Goal: Task Accomplishment & Management: Manage account settings

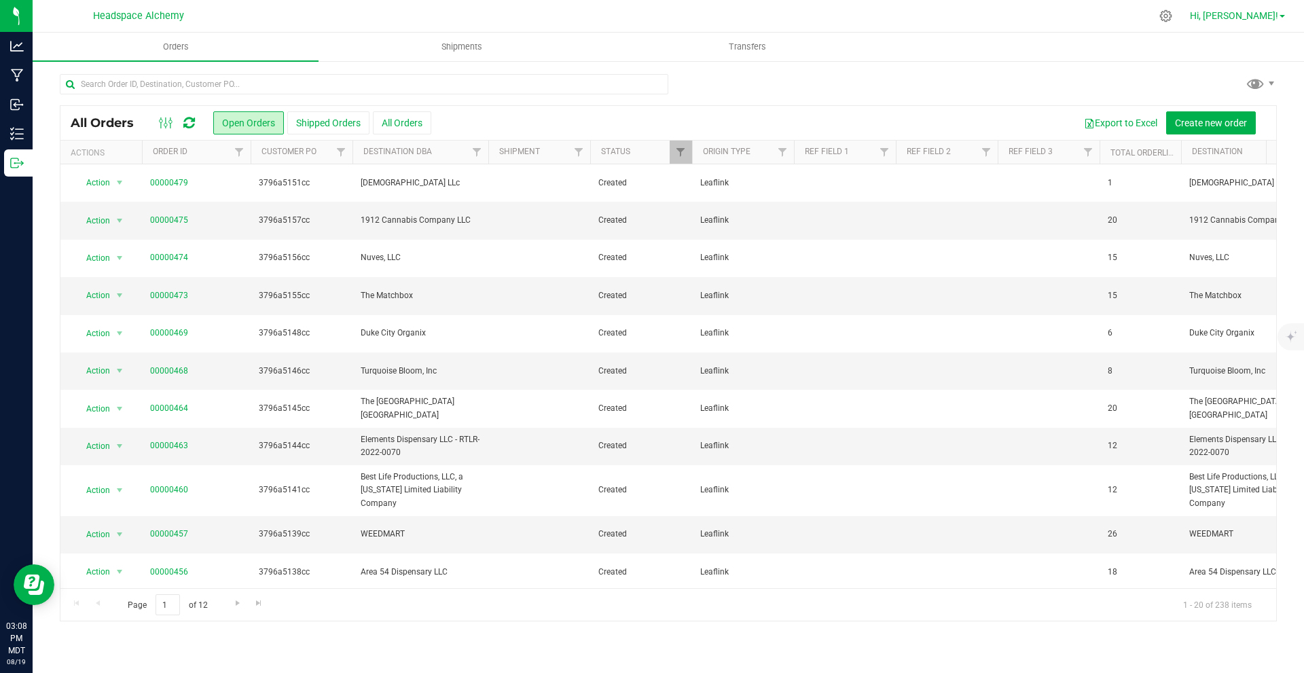
click at [650, 10] on span "Hi, [PERSON_NAME]!" at bounding box center [1234, 15] width 88 height 11
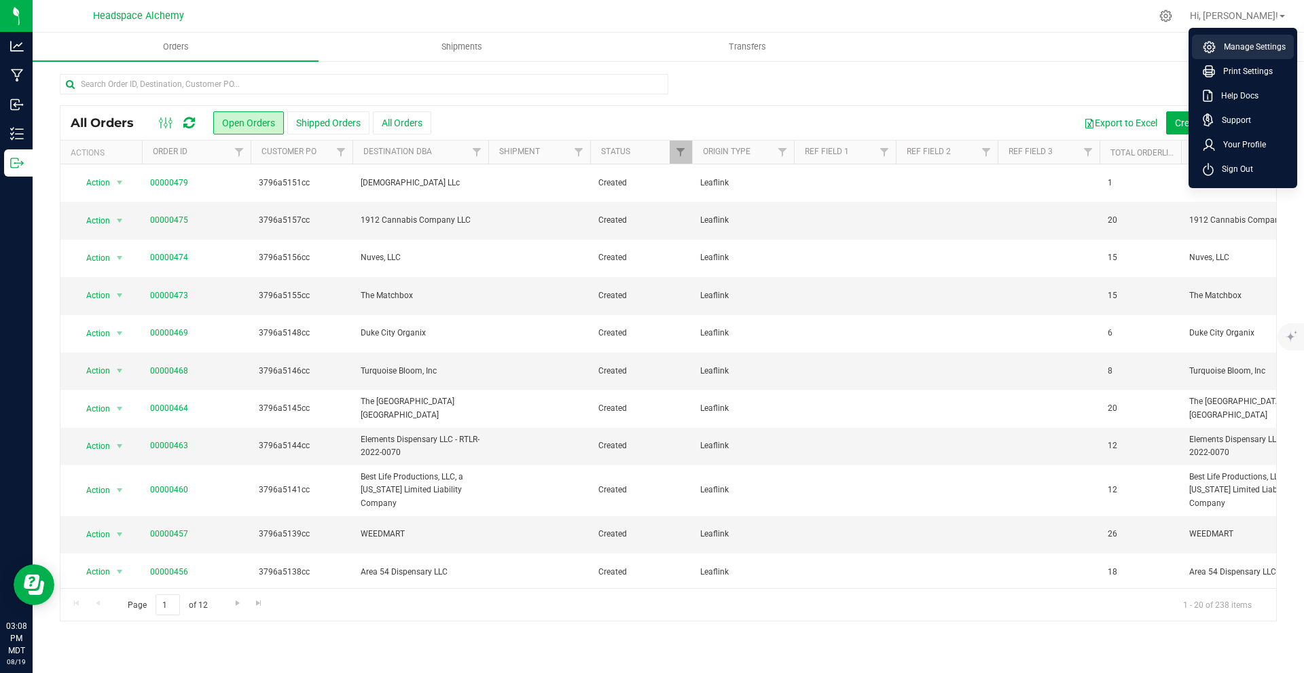
click at [650, 50] on span "Manage Settings" at bounding box center [1250, 47] width 70 height 14
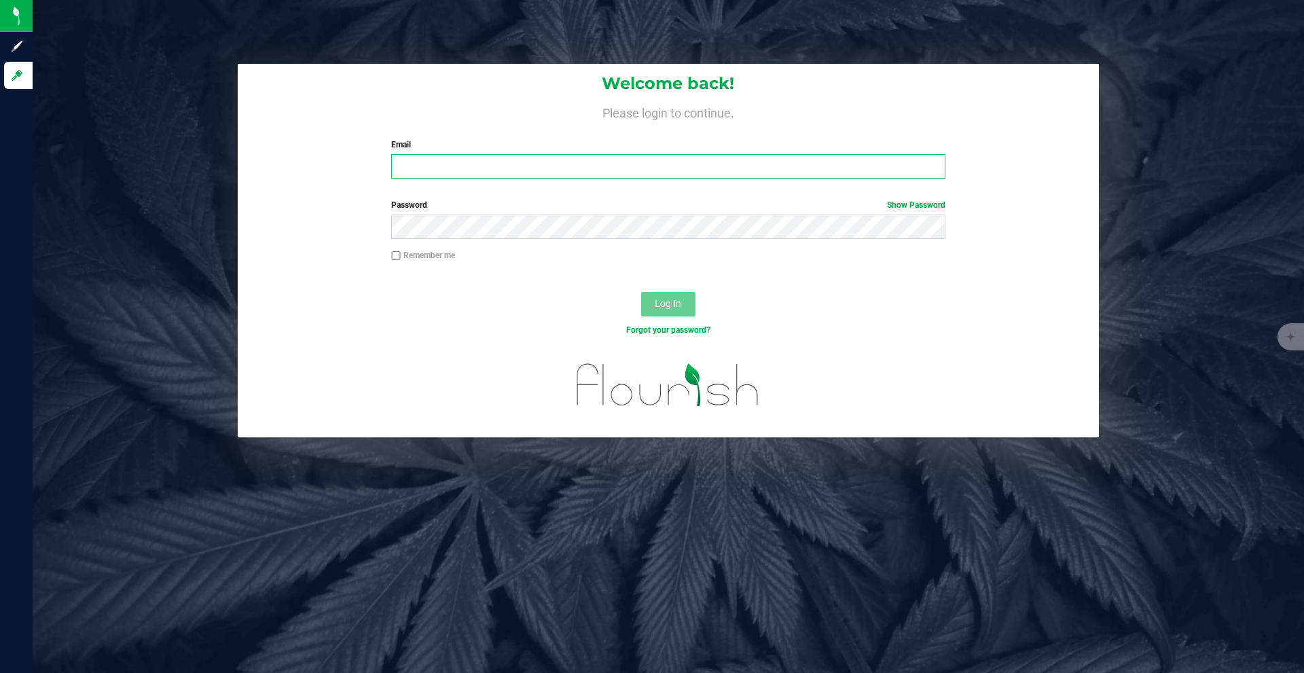
click at [473, 168] on input "Email" at bounding box center [667, 166] width 553 height 24
type input "[PERSON_NAME][EMAIL_ADDRESS][DOMAIN_NAME]"
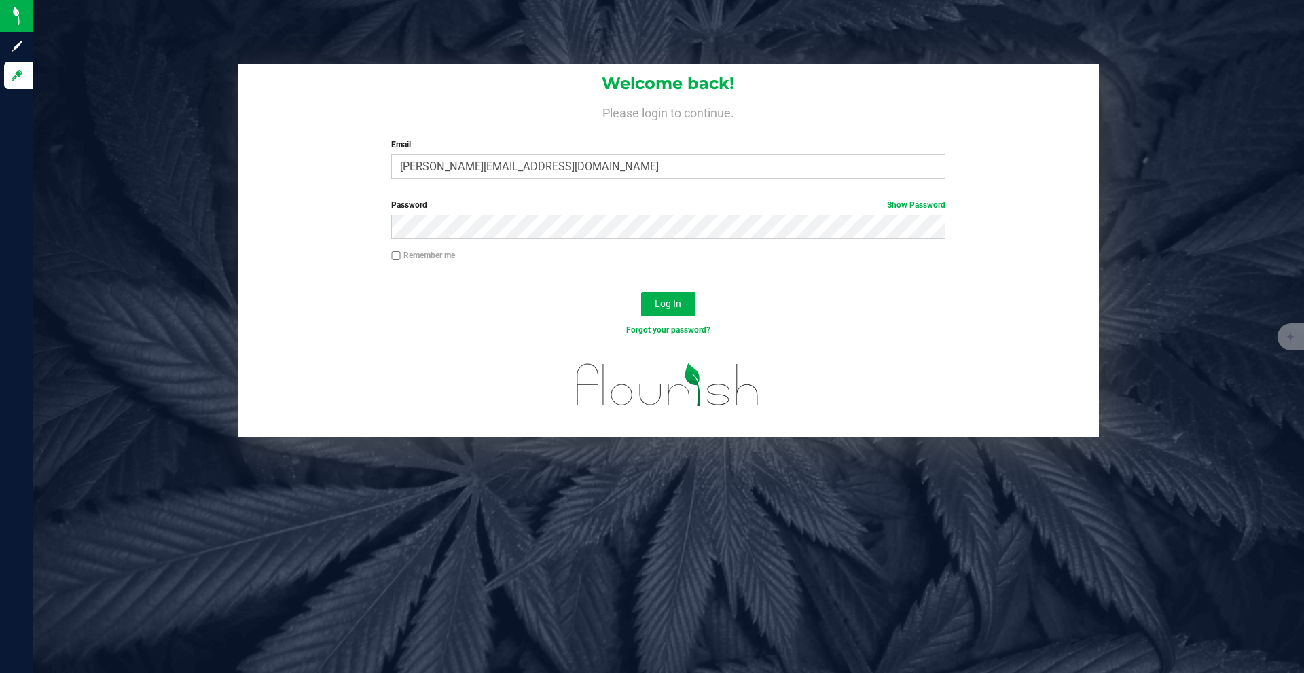
click at [405, 257] on label "Remember me" at bounding box center [423, 255] width 64 height 12
click at [401, 257] on input "Remember me" at bounding box center [396, 256] width 10 height 10
checkbox input "true"
click at [650, 295] on button "Log In" at bounding box center [668, 304] width 54 height 24
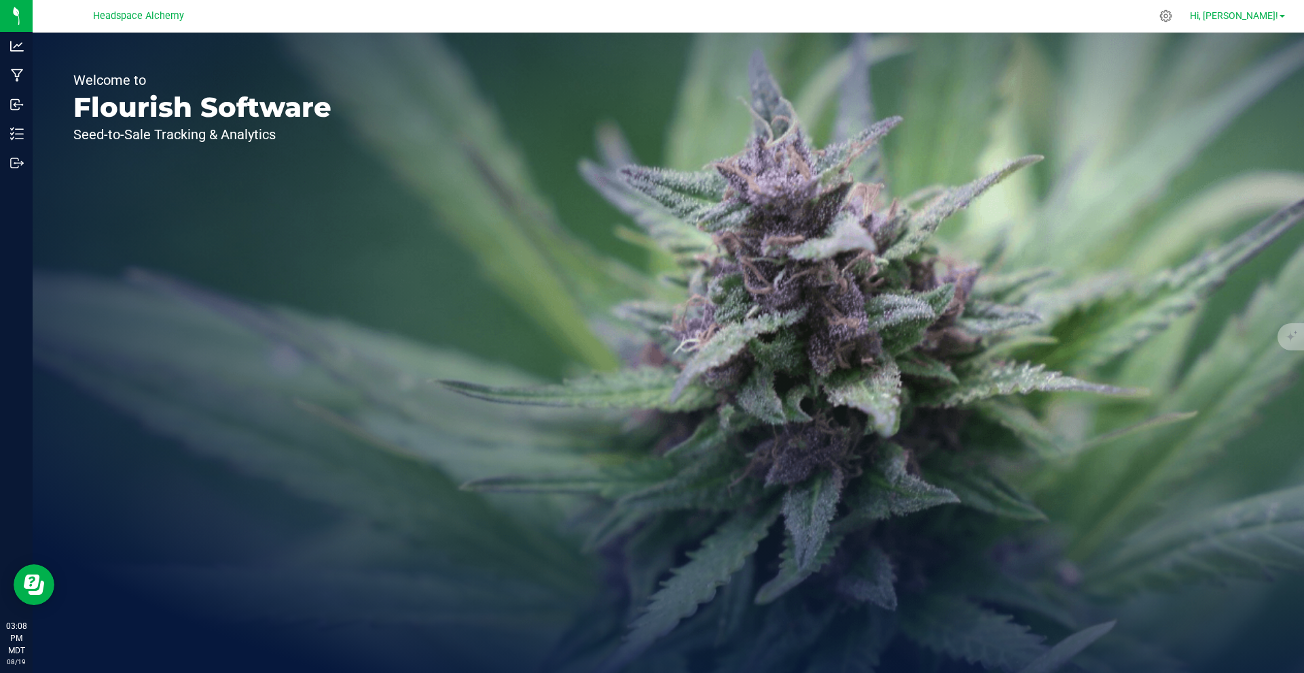
click at [650, 14] on span "Hi, [PERSON_NAME]!" at bounding box center [1234, 15] width 88 height 11
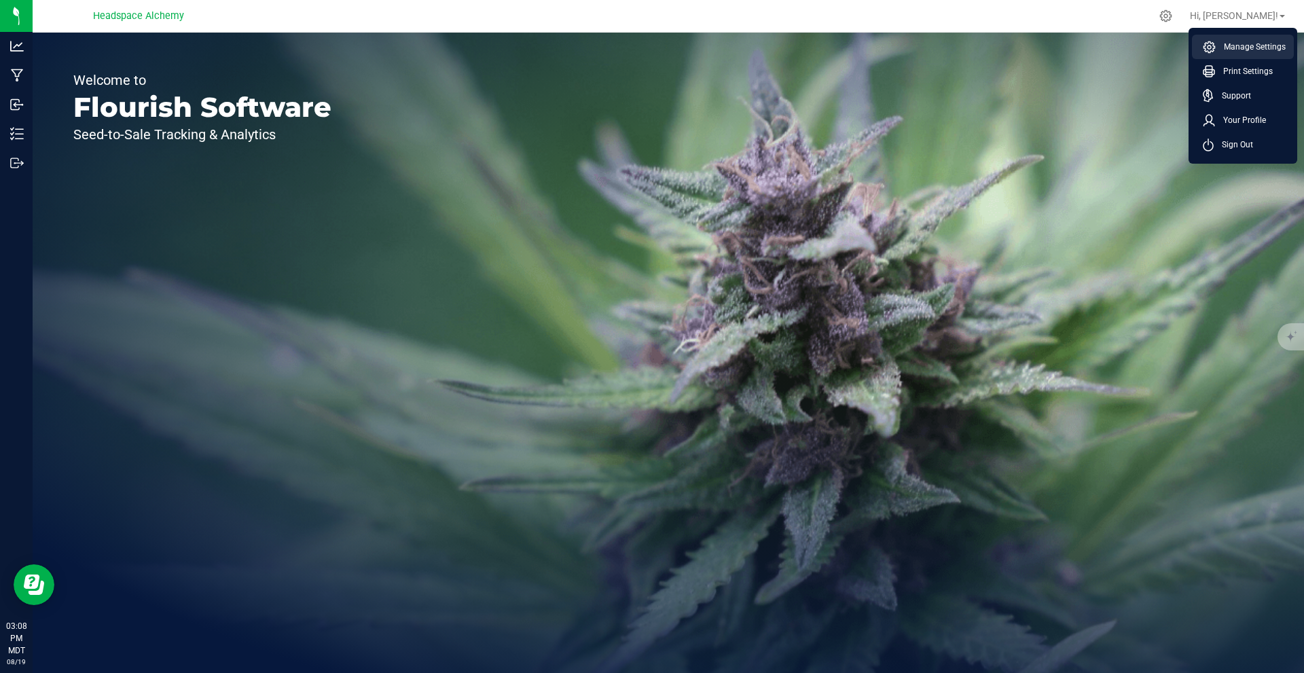
click at [650, 42] on span "Manage Settings" at bounding box center [1250, 47] width 70 height 14
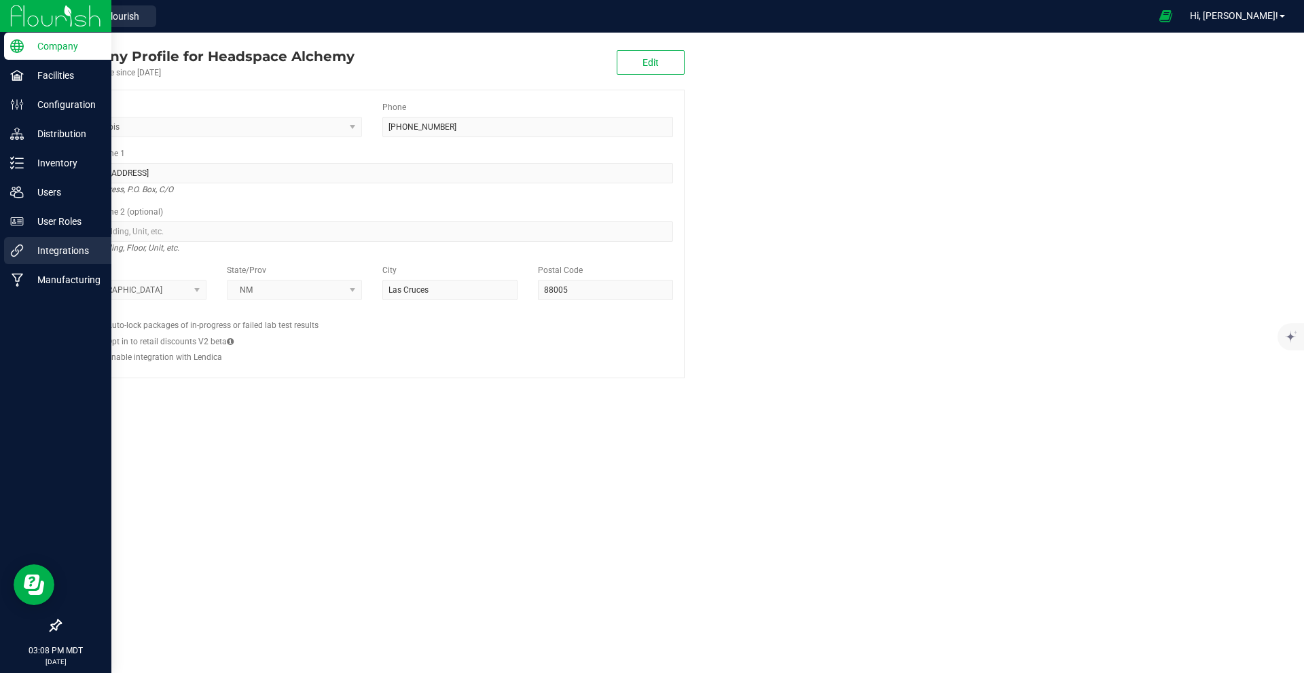
click at [33, 255] on p "Integrations" at bounding box center [64, 250] width 81 height 16
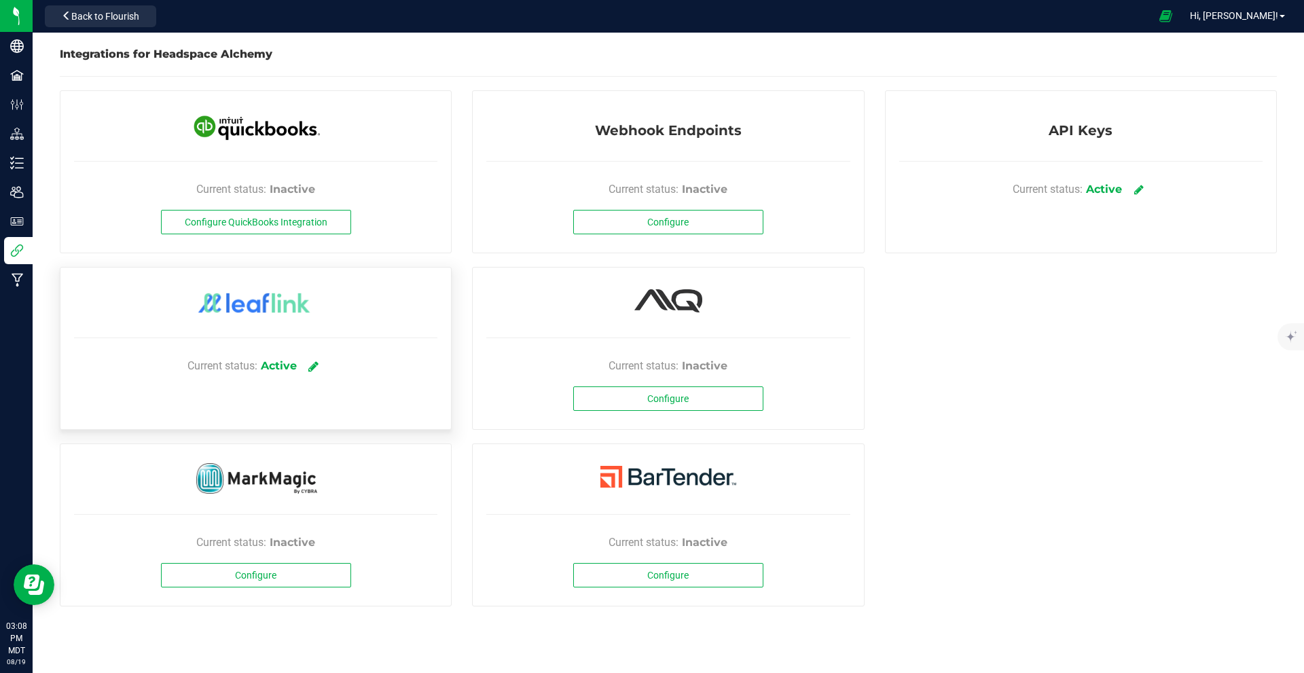
click at [314, 365] on icon at bounding box center [313, 366] width 10 height 12
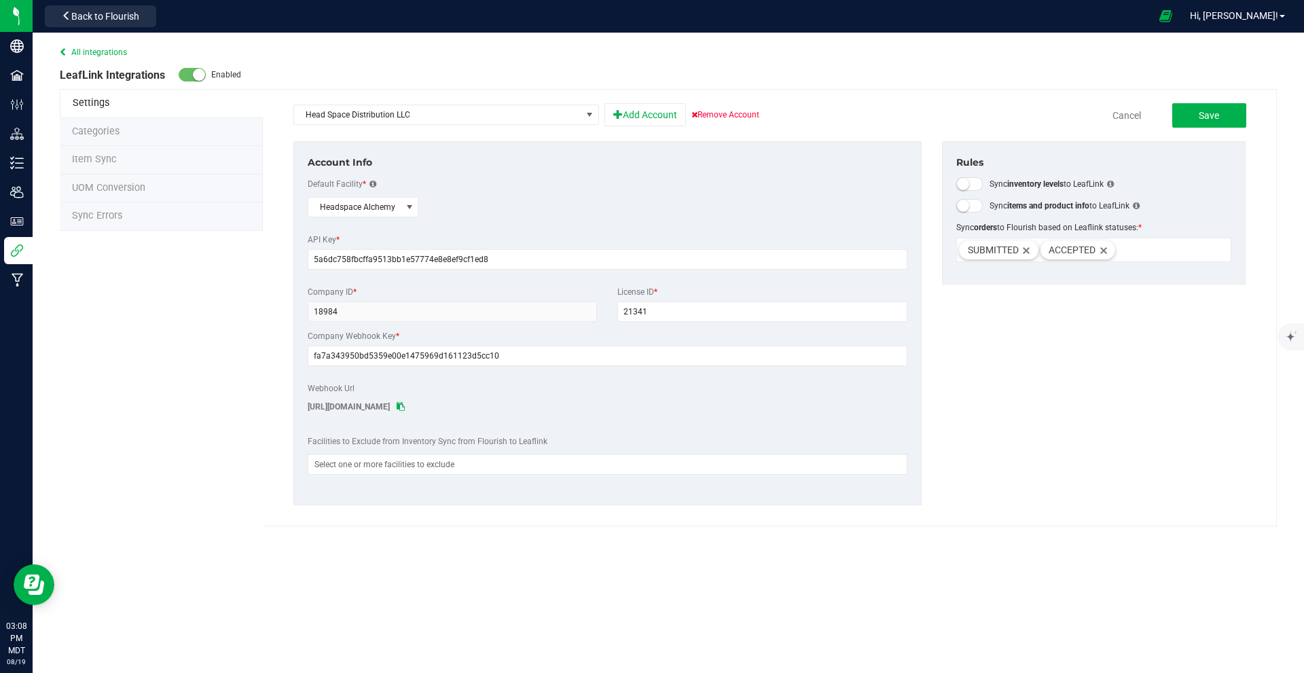
click at [97, 204] on li "Sync Errors" at bounding box center [161, 216] width 203 height 29
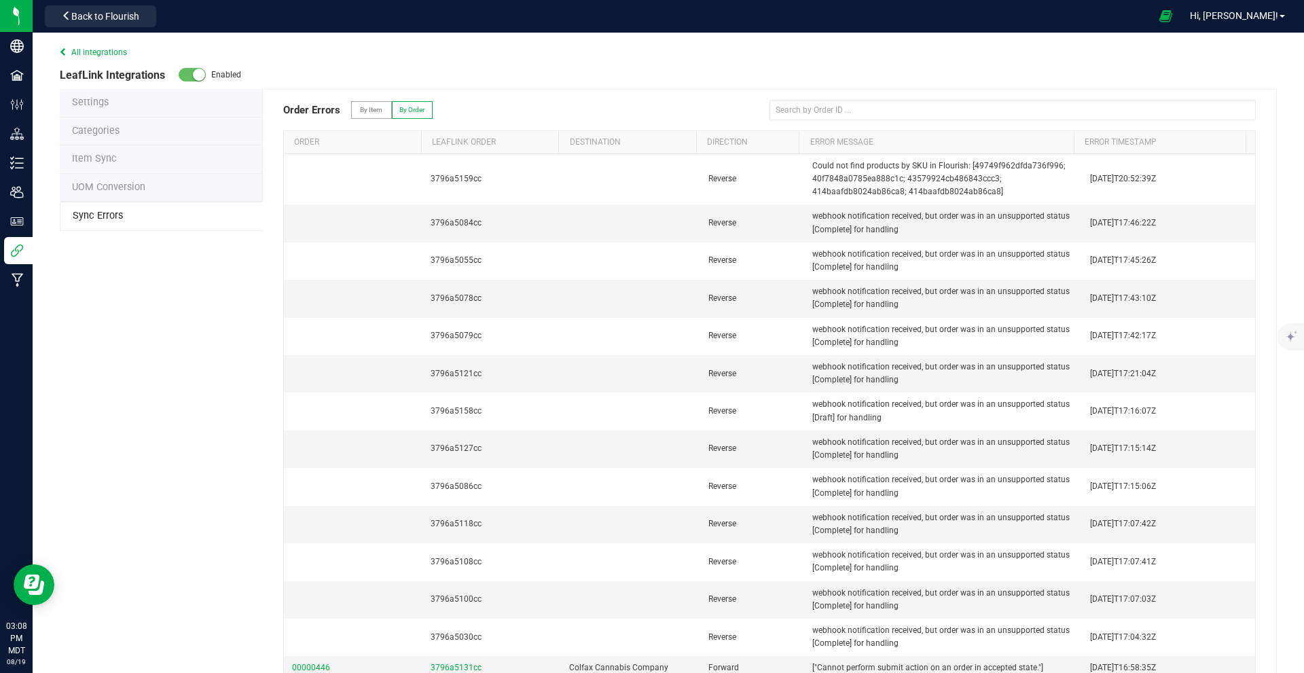
click at [96, 218] on span "Sync Errors" at bounding box center [98, 216] width 50 height 12
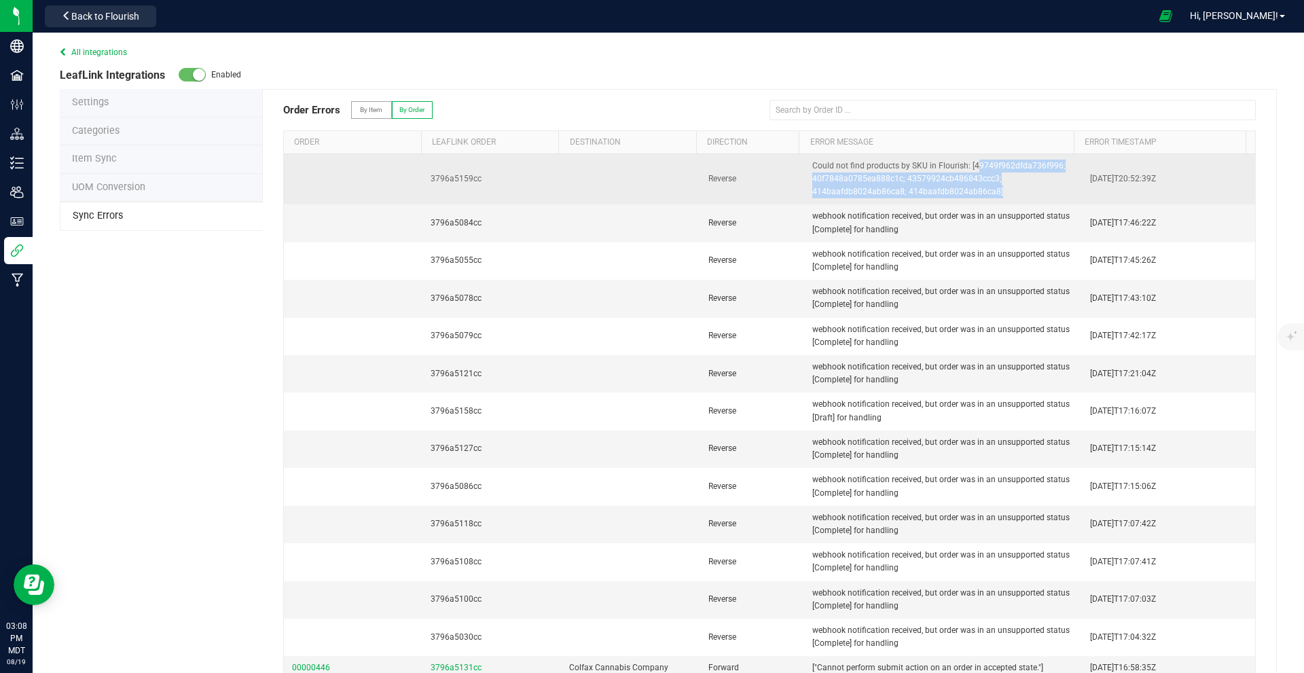
drag, startPoint x: 967, startPoint y: 162, endPoint x: 982, endPoint y: 198, distance: 38.3
click at [650, 198] on td "Could not find products by SKU in Flourish: [49749f962dfda736f996; 40f7848a0785…" at bounding box center [943, 179] width 278 height 51
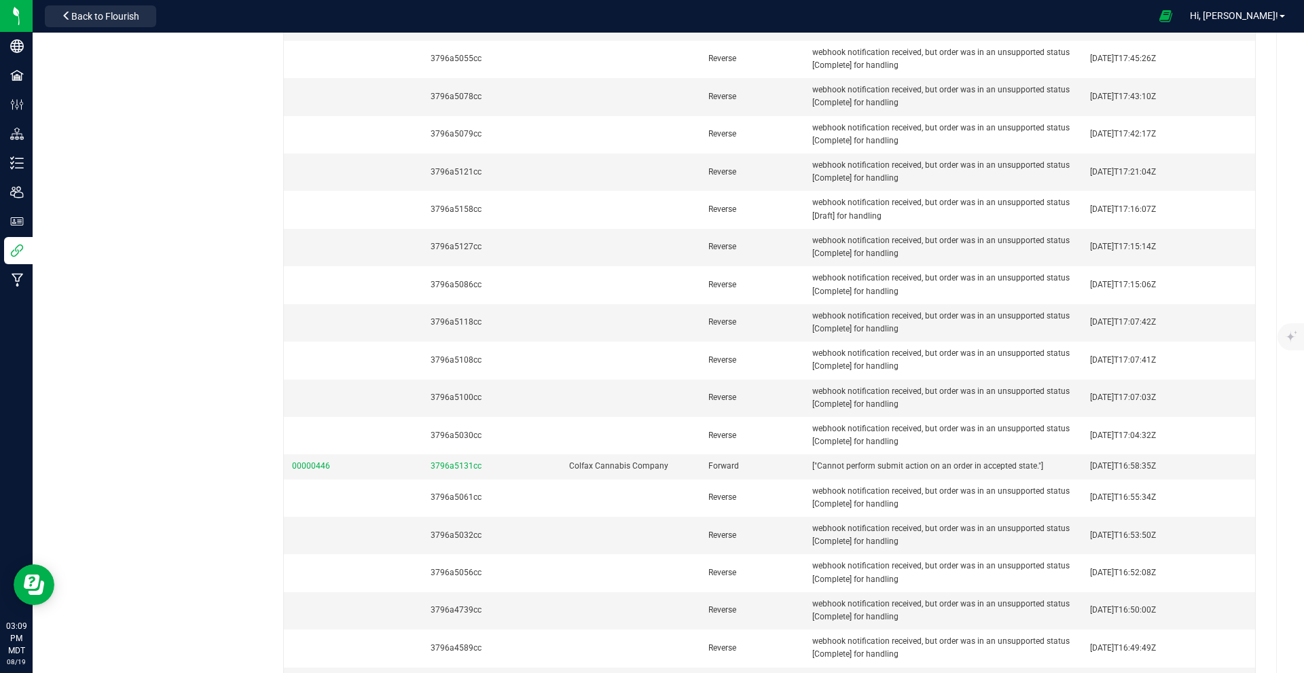
scroll to position [18, 0]
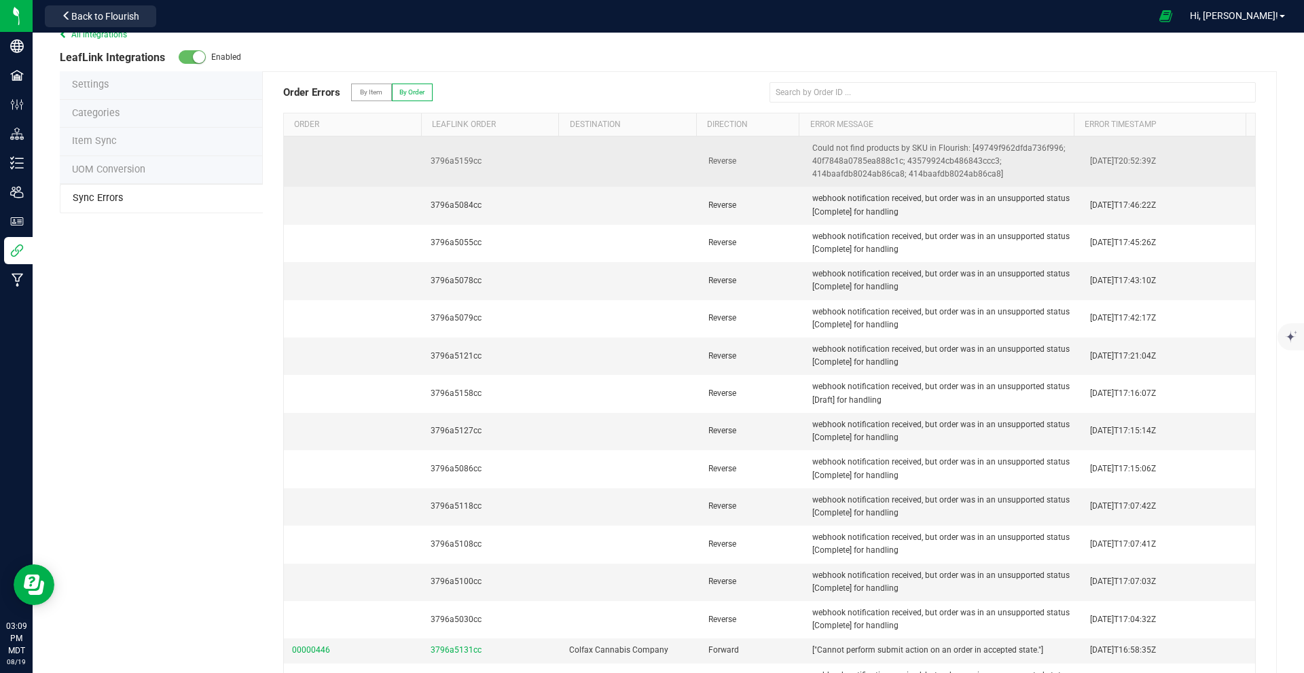
click at [650, 175] on span "Could not find products by SKU in Flourish: [49749f962dfda736f996; 40f7848a0785…" at bounding box center [938, 160] width 253 height 35
click at [650, 145] on span "Could not find products by SKU in Flourish: [49749f962dfda736f996; 40f7848a0785…" at bounding box center [938, 160] width 253 height 35
drag, startPoint x: 955, startPoint y: 148, endPoint x: 983, endPoint y: 177, distance: 40.3
click at [650, 177] on span "Could not find products by SKU in Flourish: [49749f962dfda736f996; 40f7848a0785…" at bounding box center [938, 160] width 253 height 35
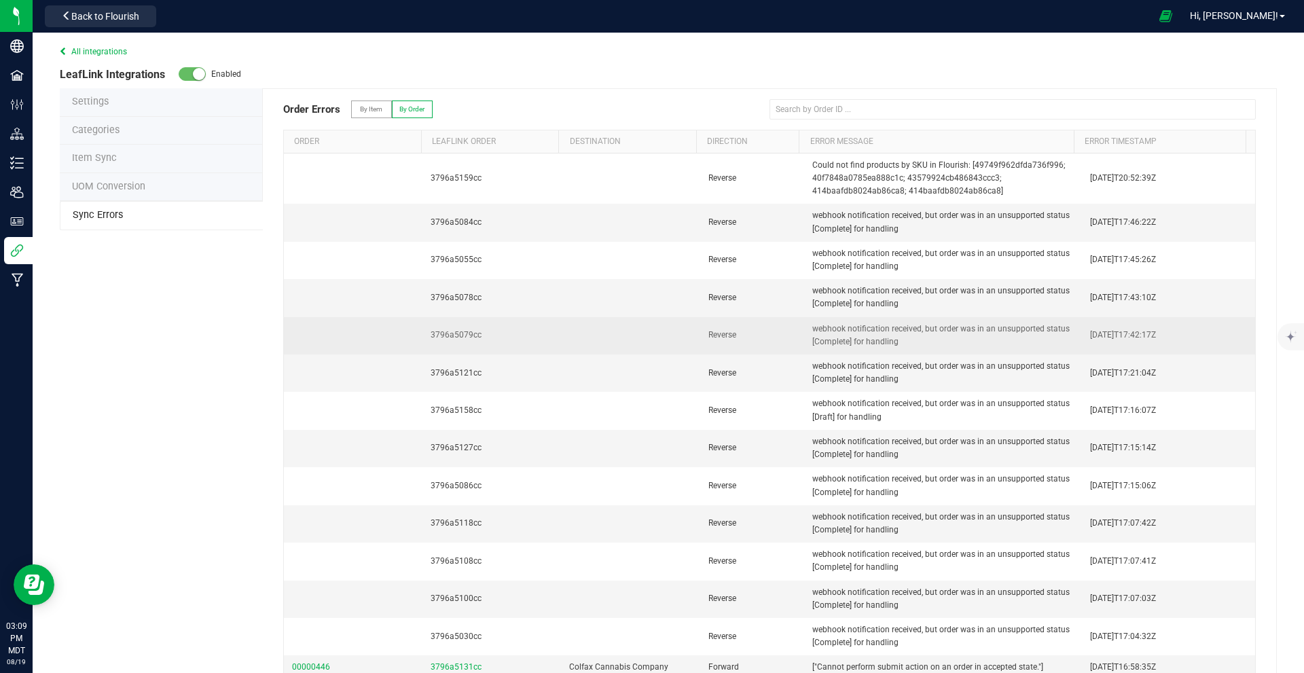
scroll to position [0, 0]
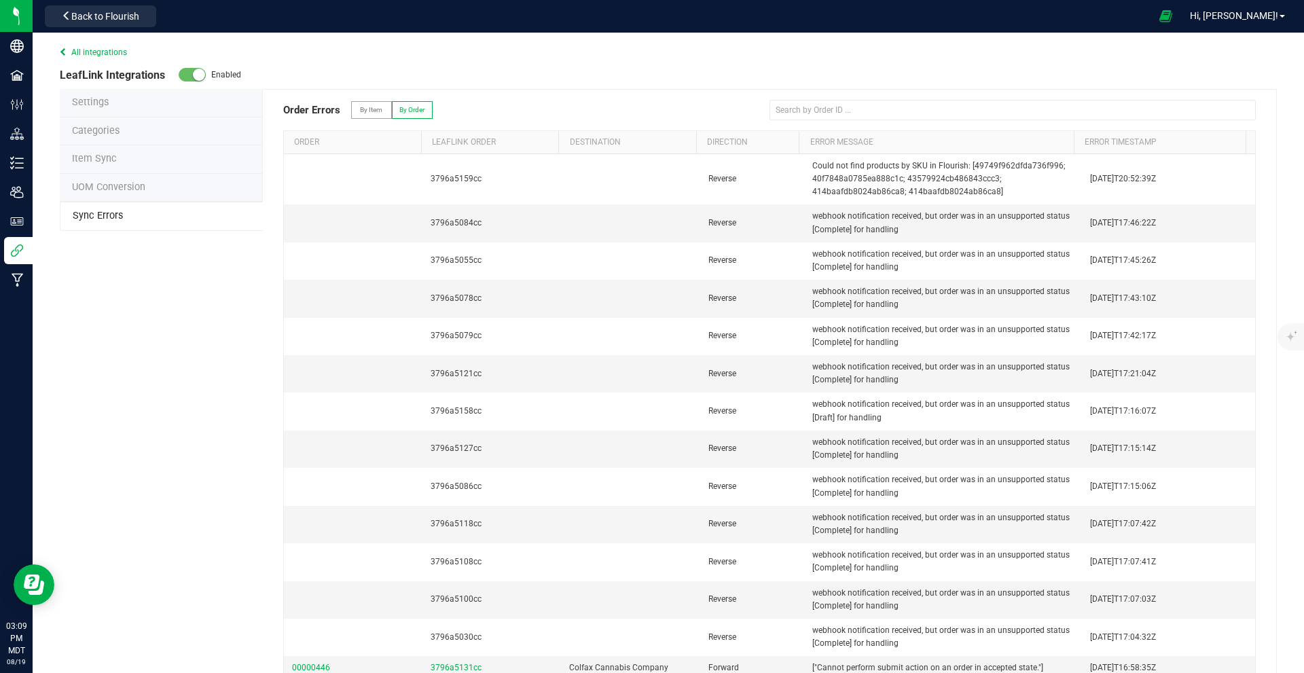
click at [376, 109] on span "By Item" at bounding box center [371, 109] width 22 height 7
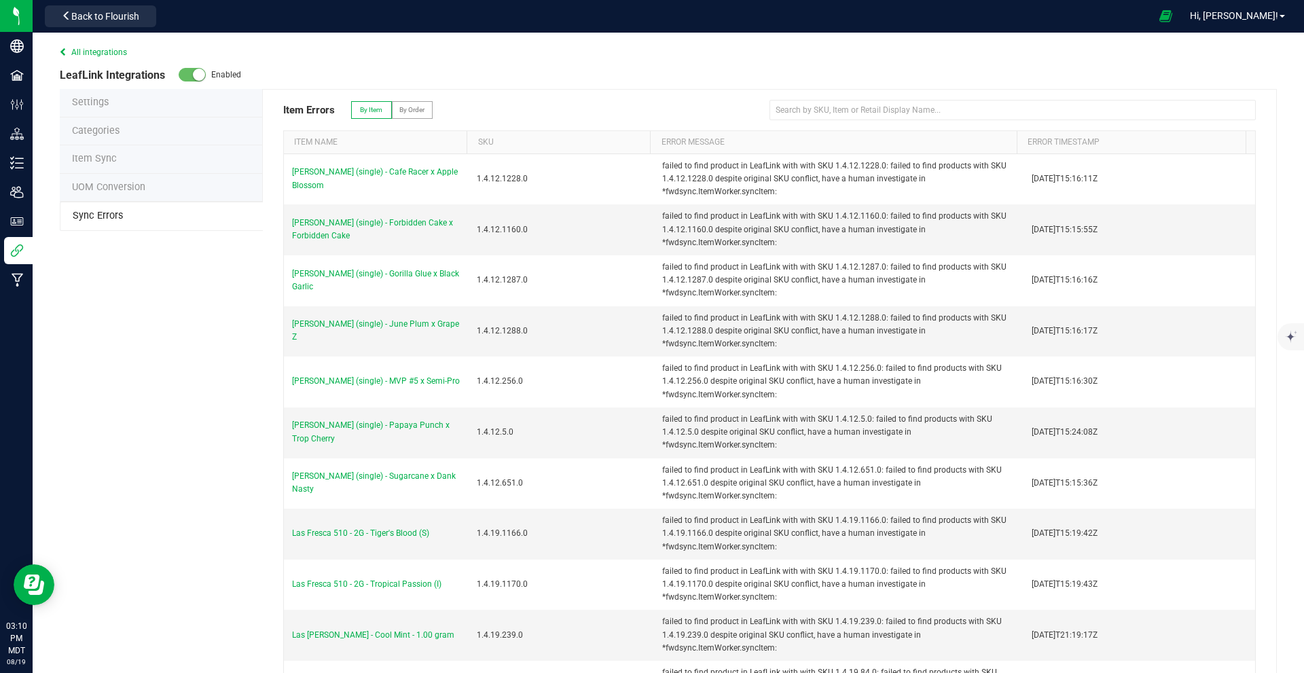
click at [113, 155] on span "Item Sync" at bounding box center [94, 159] width 45 height 12
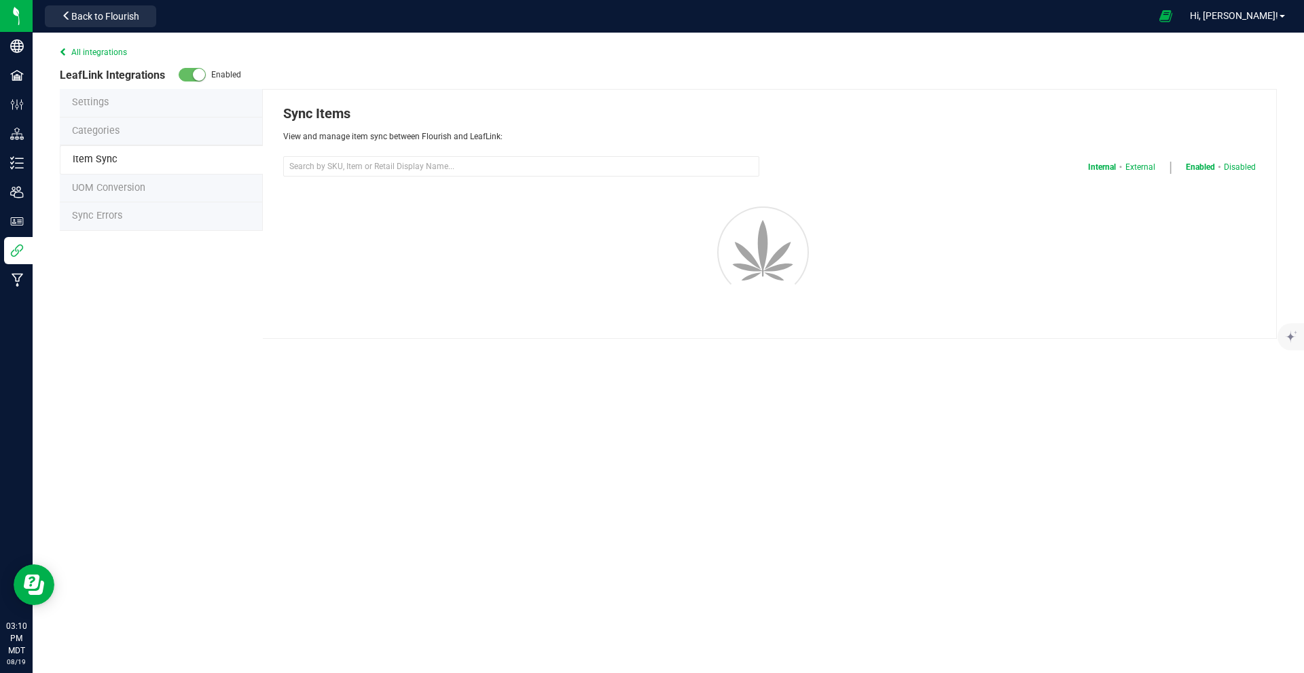
select select "20"
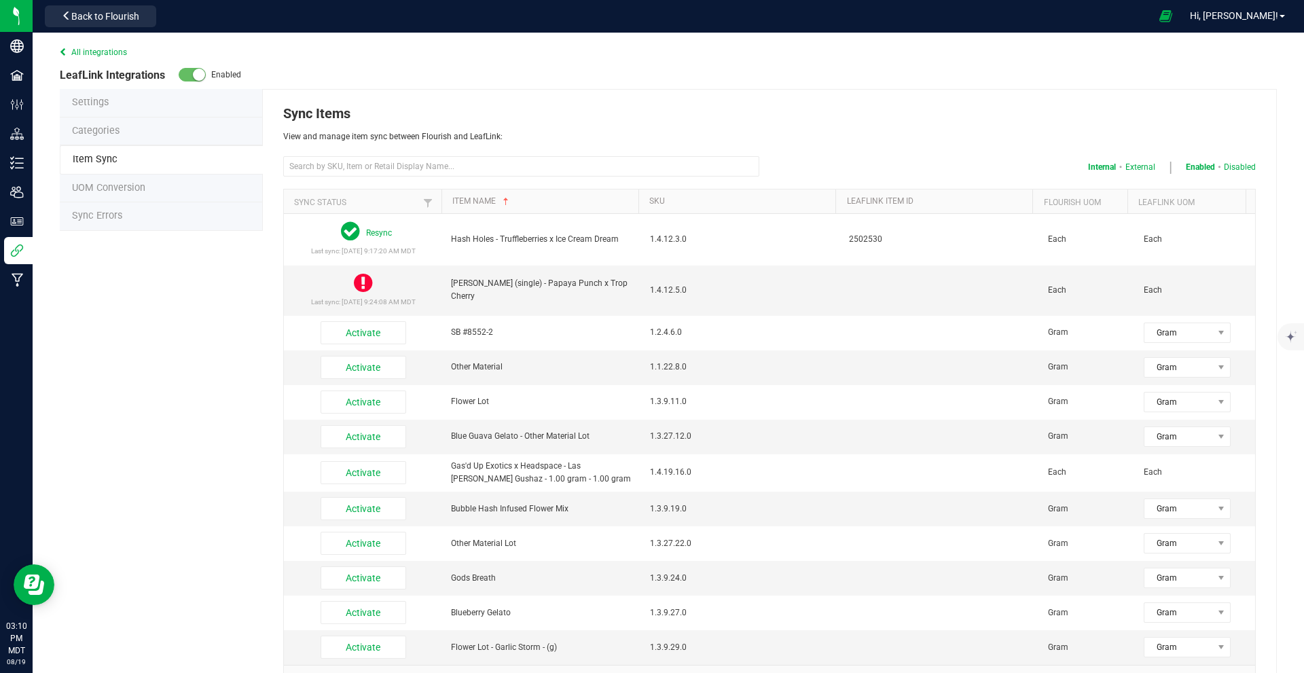
click at [101, 214] on span "Sync Errors" at bounding box center [97, 216] width 50 height 12
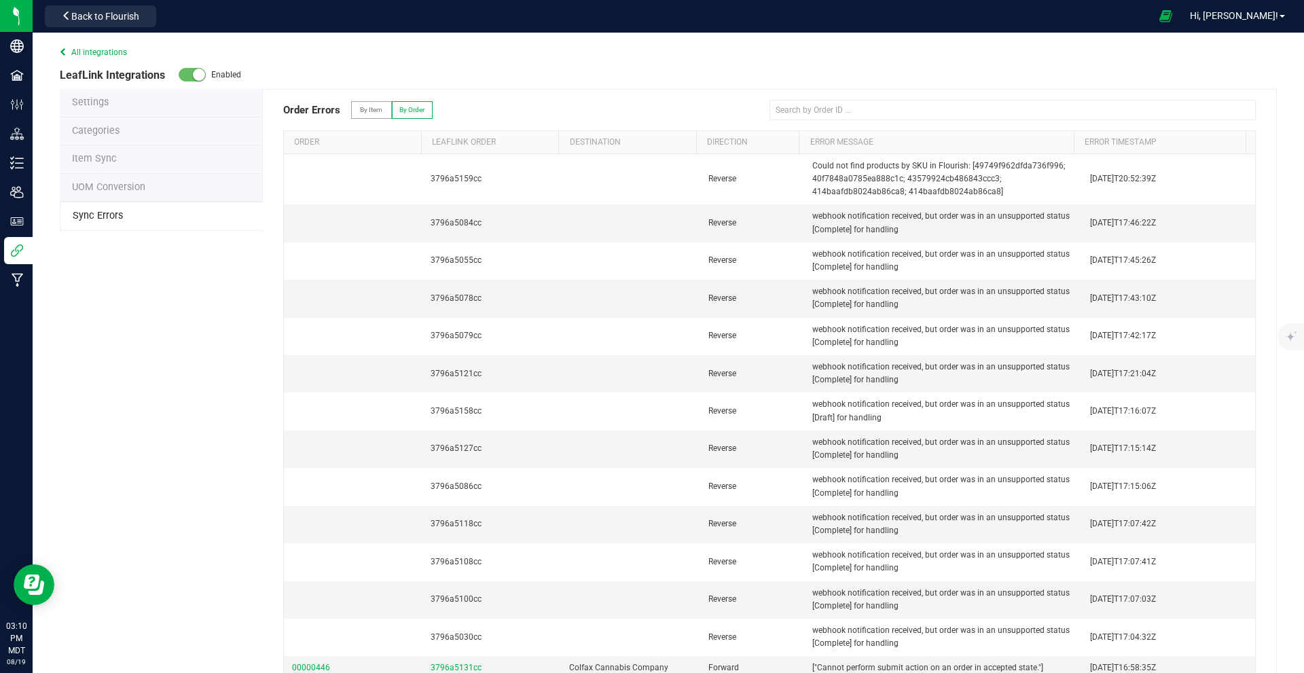
click at [396, 109] on label "By Order" at bounding box center [411, 110] width 39 height 16
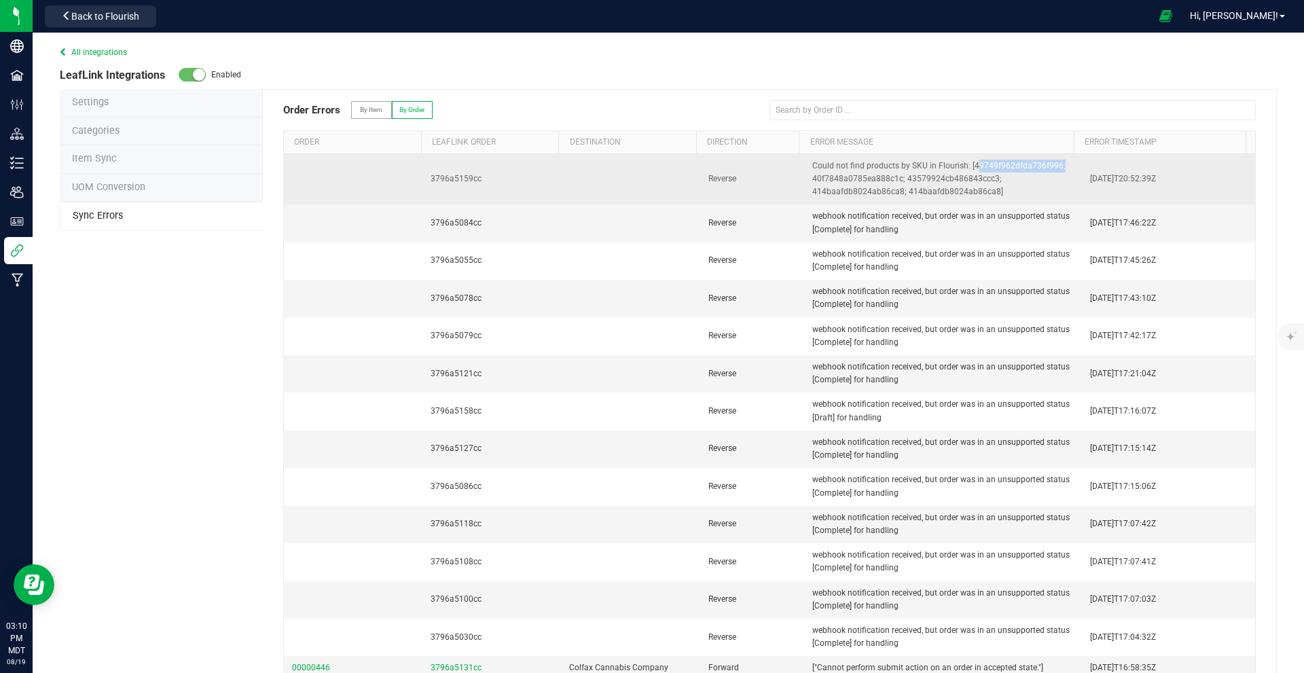
drag, startPoint x: 959, startPoint y: 166, endPoint x: 1044, endPoint y: 165, distance: 85.6
click at [650, 165] on span "Could not find products by SKU in Flourish: [49749f962dfda736f996; 40f7848a0785…" at bounding box center [938, 178] width 253 height 35
copy span "49749f962dfda736f996"
drag, startPoint x: 887, startPoint y: 179, endPoint x: 806, endPoint y: 178, distance: 80.8
click at [650, 178] on span "Could not find products by SKU in Flourish: [49749f962dfda736f996; 40f7848a0785…" at bounding box center [938, 178] width 253 height 35
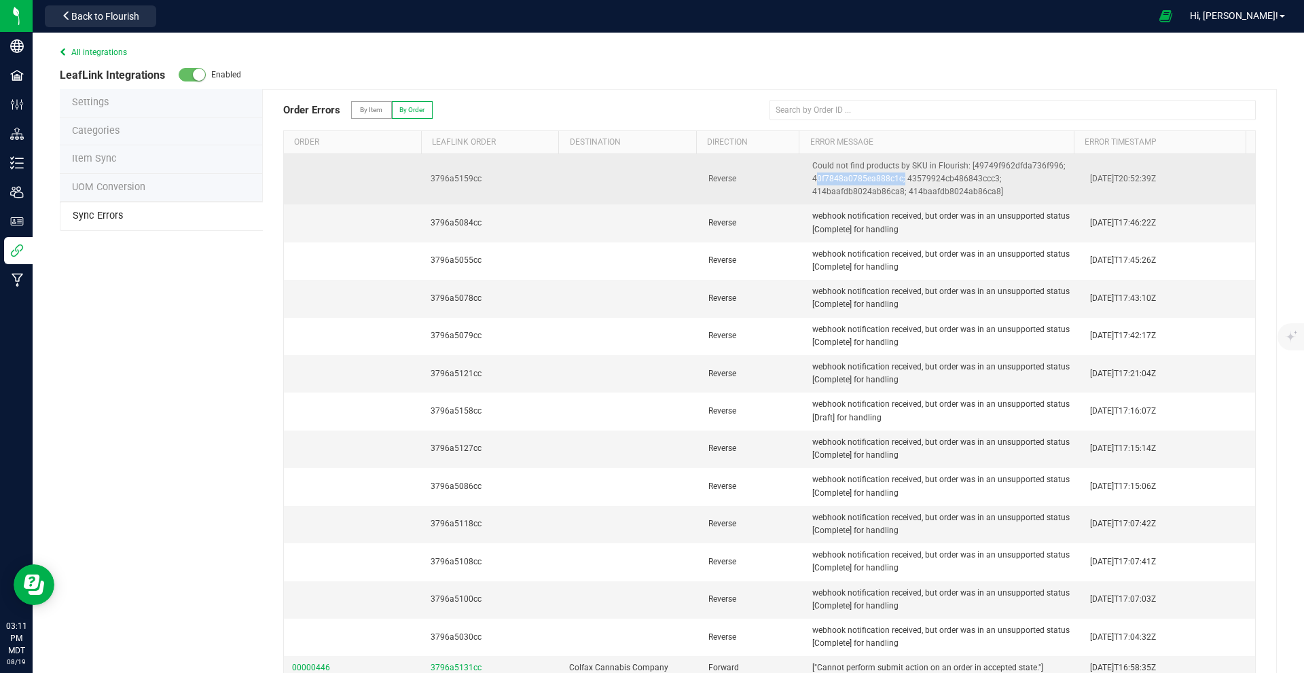
drag, startPoint x: 801, startPoint y: 178, endPoint x: 889, endPoint y: 183, distance: 87.7
click at [650, 183] on span "Could not find products by SKU in Flourish: [49749f962dfda736f996; 40f7848a0785…" at bounding box center [938, 178] width 253 height 35
copy span "40f7848a0785ea888c1c"
drag, startPoint x: 490, startPoint y: 177, endPoint x: 425, endPoint y: 175, distance: 65.2
click at [425, 175] on td "3796a5159cc" at bounding box center [491, 179] width 139 height 51
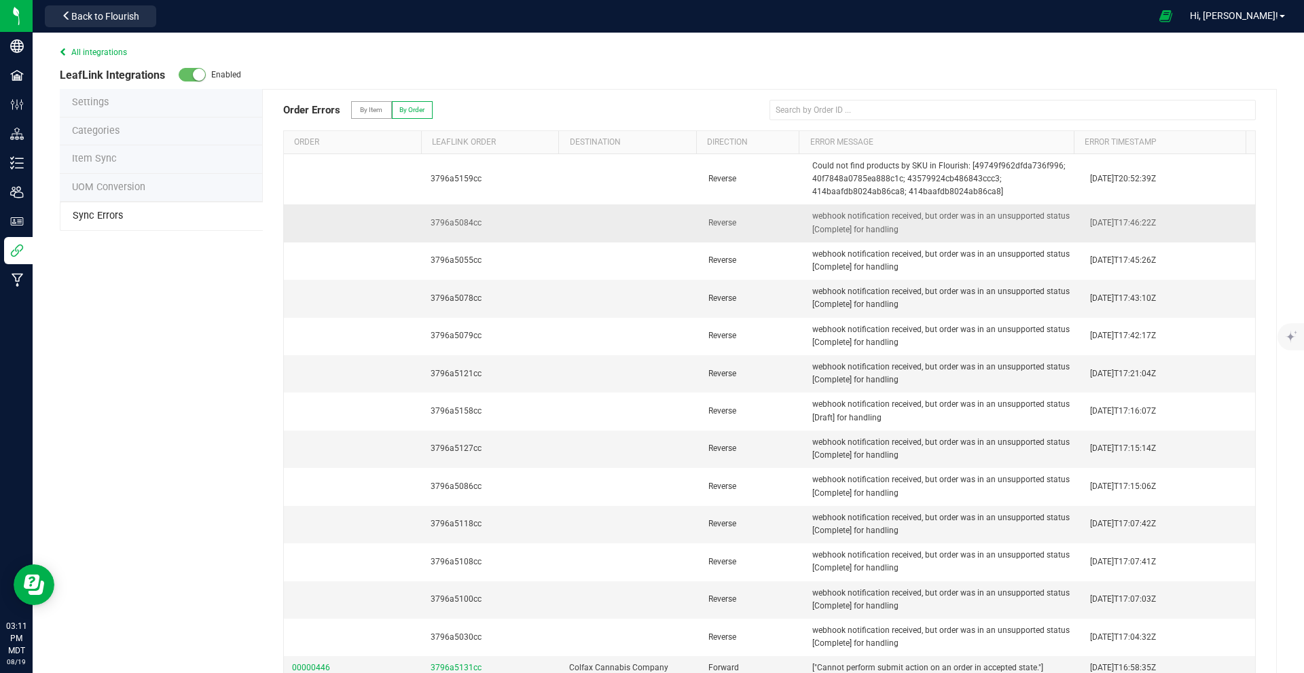
drag, startPoint x: 437, startPoint y: 172, endPoint x: 372, endPoint y: 218, distance: 79.5
click at [372, 217] on td at bounding box center [353, 222] width 139 height 37
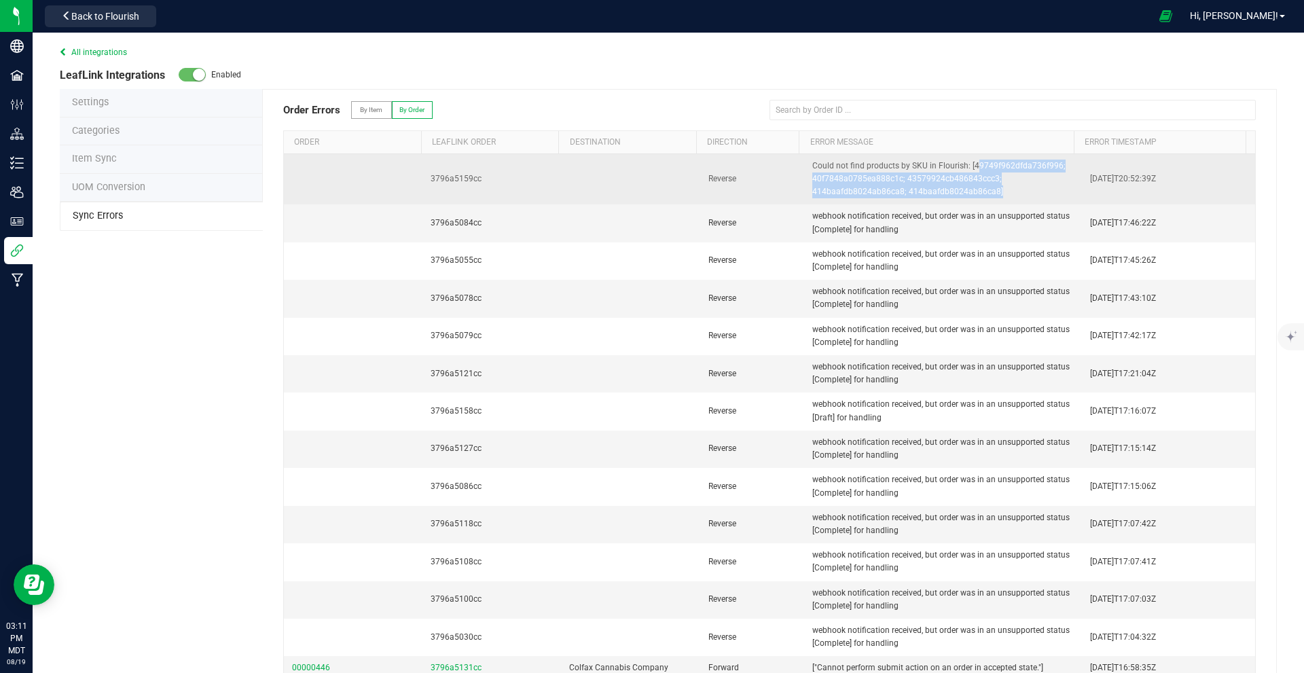
drag, startPoint x: 979, startPoint y: 191, endPoint x: 964, endPoint y: 183, distance: 17.4
click at [650, 161] on span "Could not find products by SKU in Flourish: [49749f962dfda736f996; 40f7848a0785…" at bounding box center [938, 178] width 253 height 35
click at [650, 191] on span "Could not find products by SKU in Flourish: [49749f962dfda736f996; 40f7848a0785…" at bounding box center [938, 178] width 253 height 35
drag, startPoint x: 814, startPoint y: 198, endPoint x: 794, endPoint y: 182, distance: 25.7
click at [650, 198] on td "Could not find products by SKU in Flourish: [49749f962dfda736f996; 40f7848a0785…" at bounding box center [943, 179] width 278 height 51
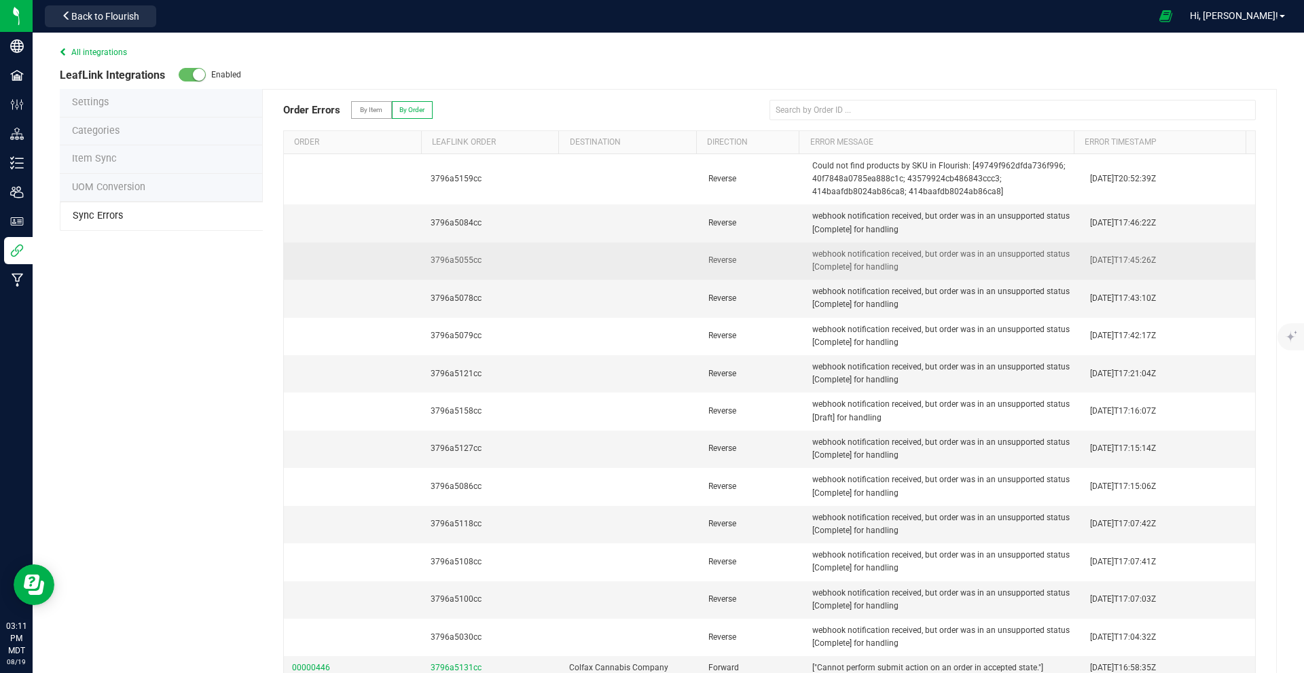
click at [294, 259] on td at bounding box center [353, 260] width 139 height 37
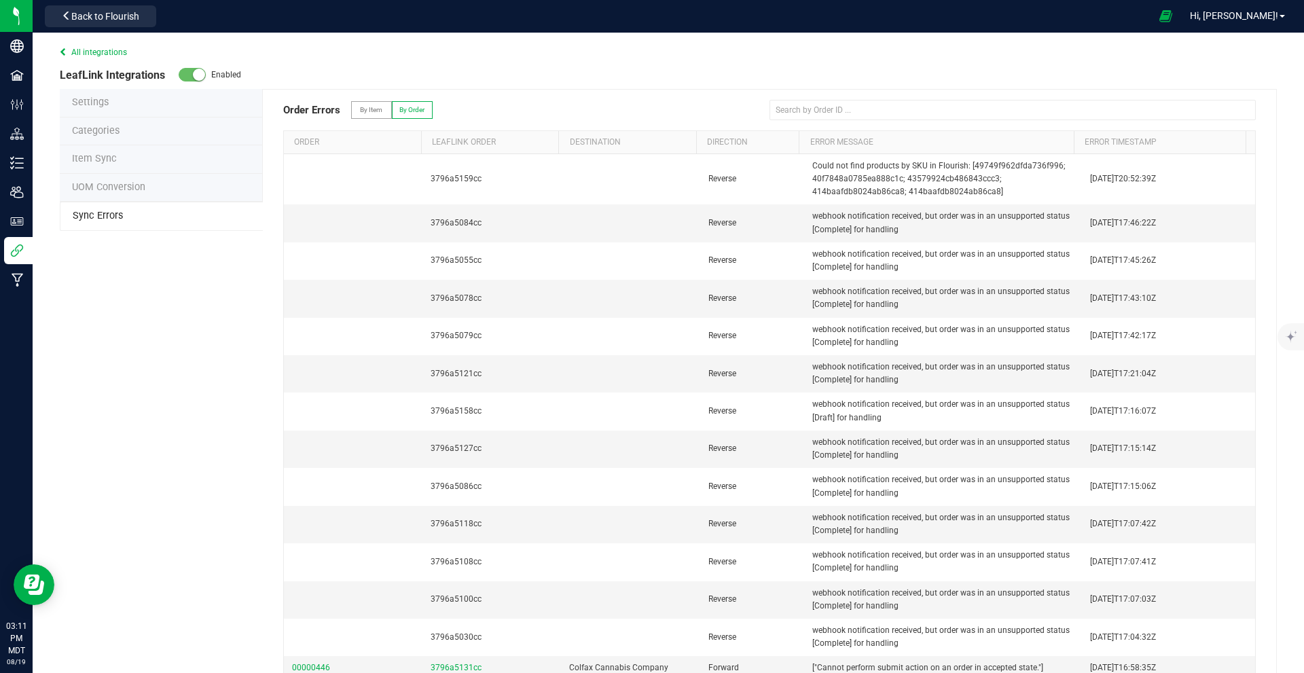
click at [124, 163] on li "Item Sync" at bounding box center [161, 159] width 203 height 29
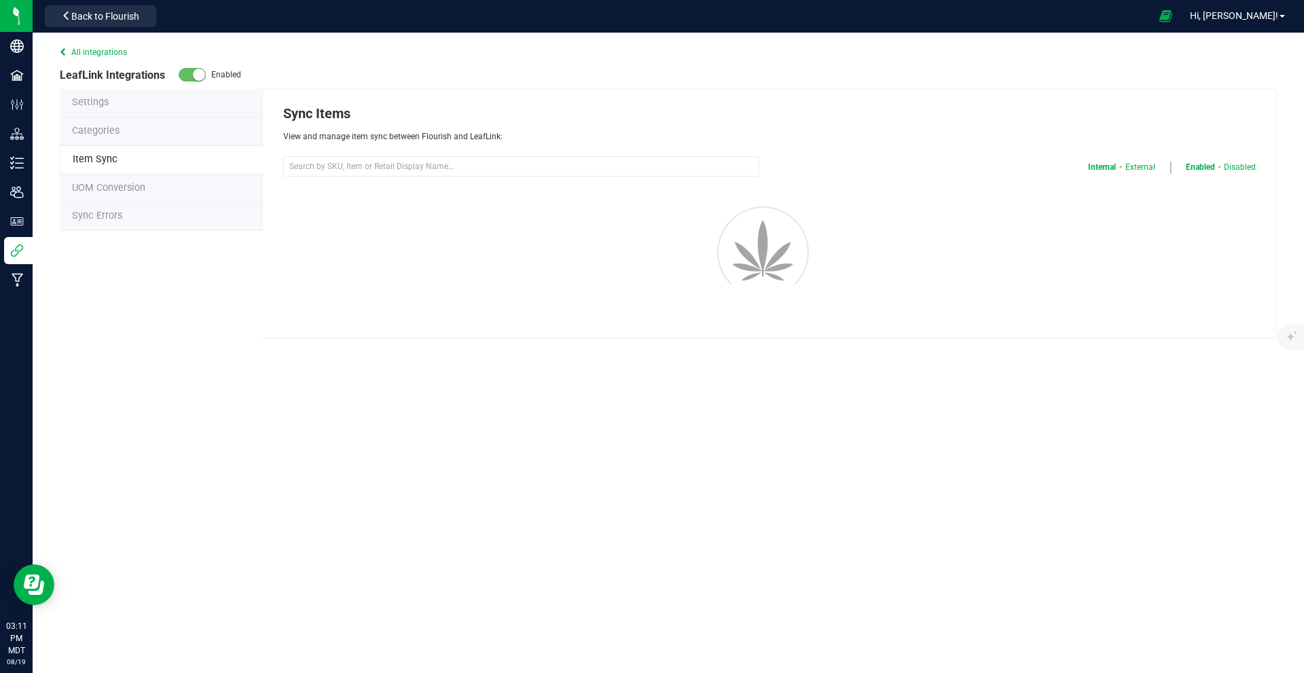
select select "20"
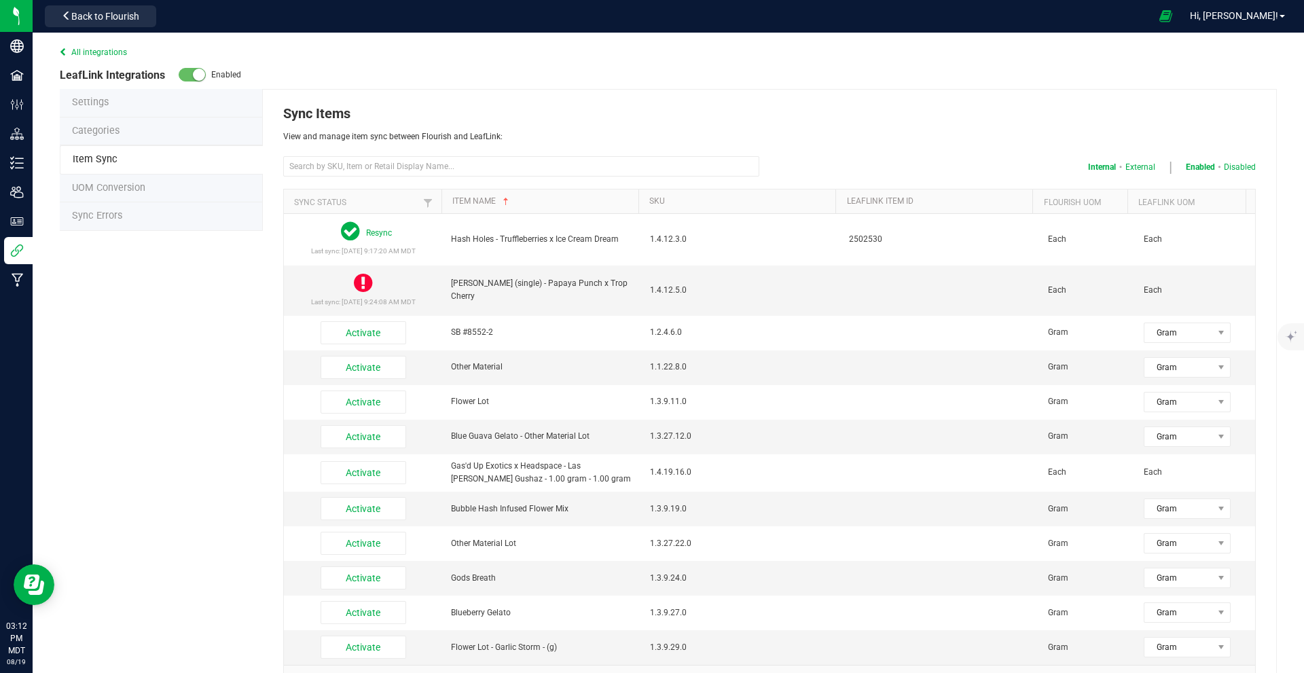
scroll to position [54, 0]
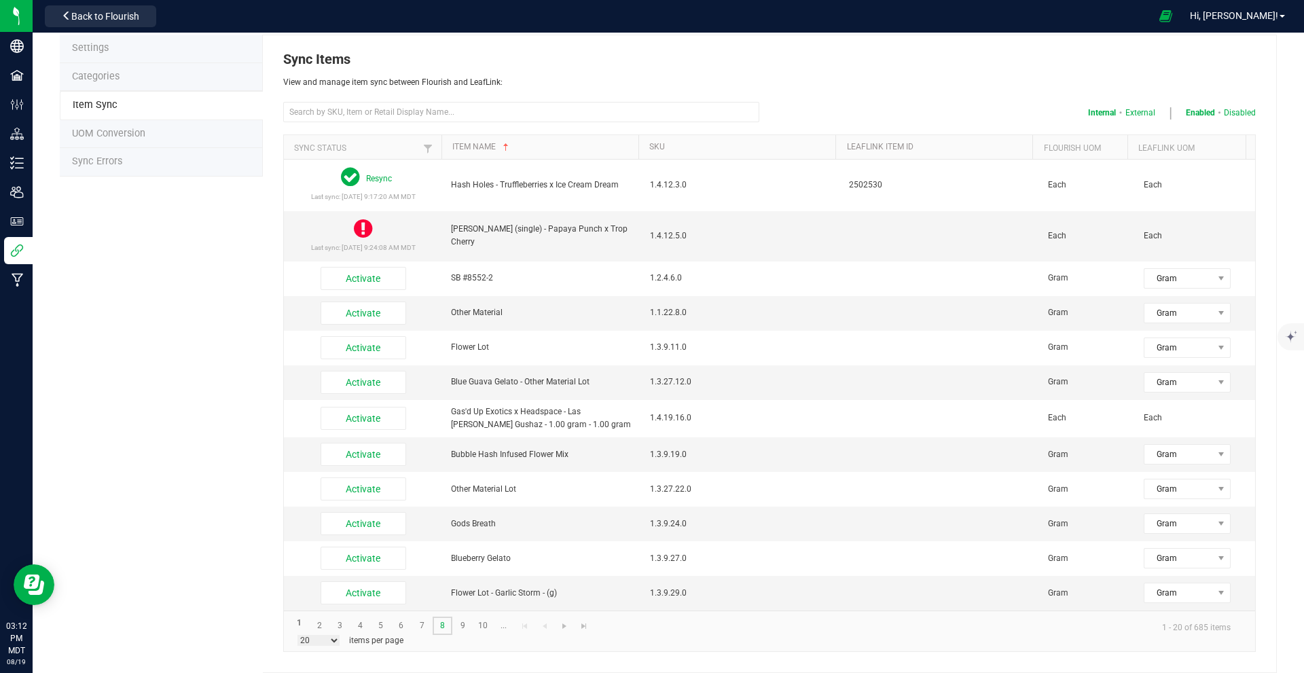
click at [441, 624] on link "8" at bounding box center [443, 626] width 20 height 18
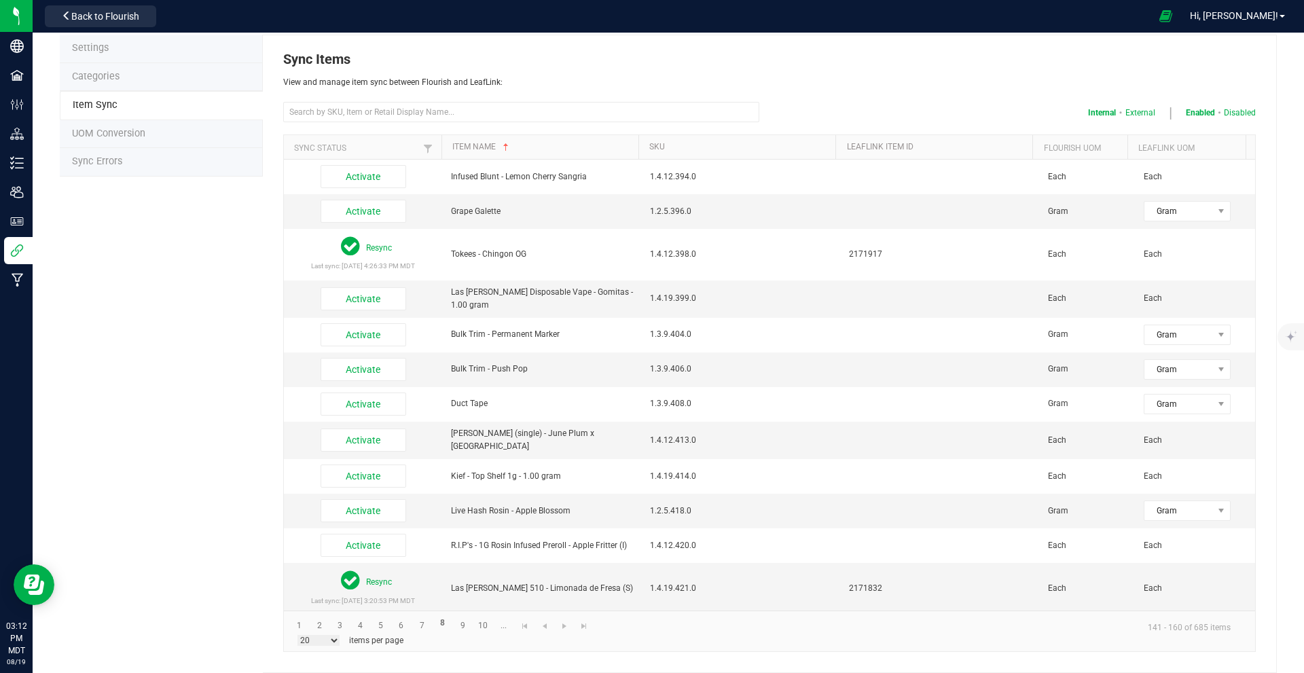
click at [483, 156] on th "Item Name" at bounding box center [539, 147] width 197 height 24
click at [479, 140] on th "Item Name" at bounding box center [539, 147] width 197 height 24
click at [478, 148] on link "Item Name" at bounding box center [542, 147] width 181 height 11
click at [525, 149] on link "Item Name" at bounding box center [542, 147] width 181 height 11
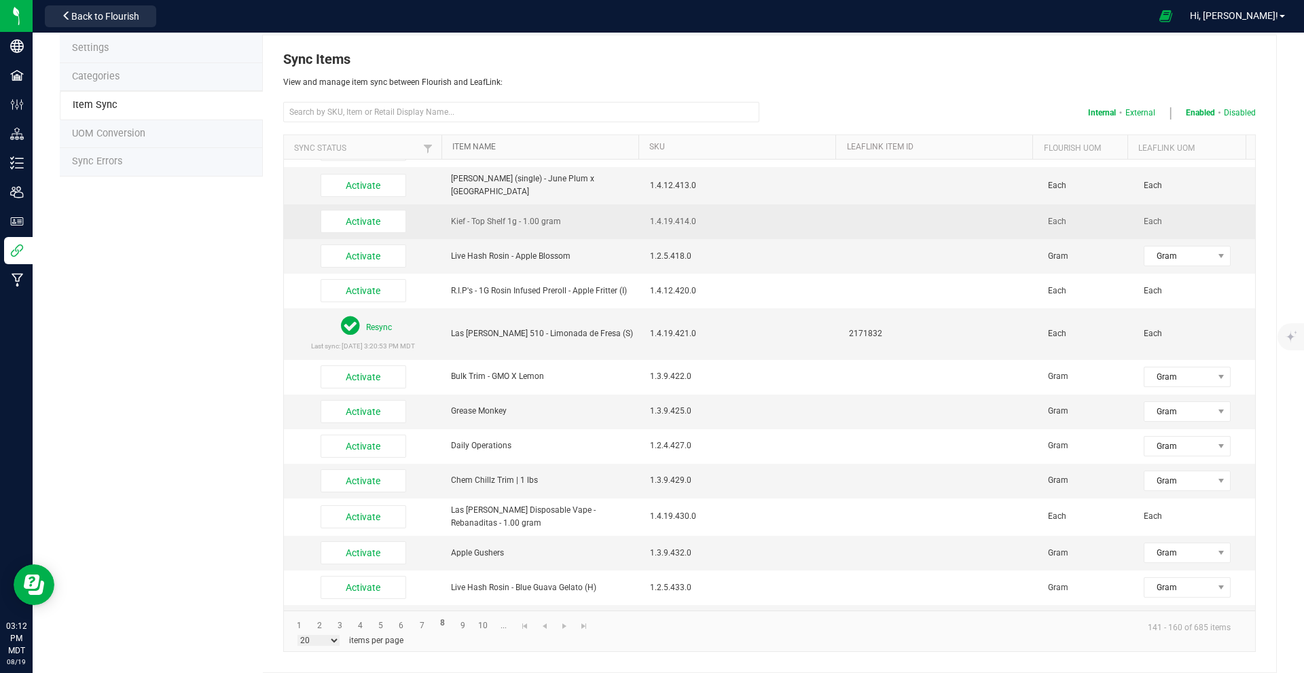
scroll to position [283, 0]
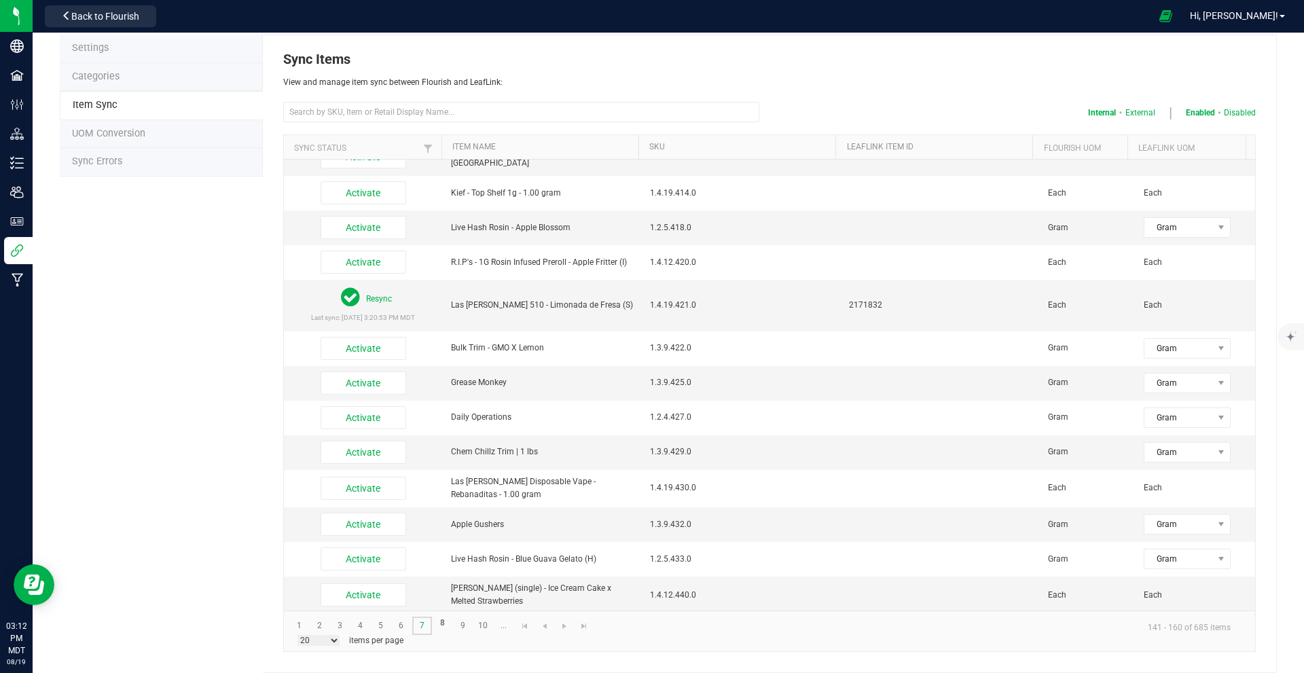
click at [426, 625] on link "7" at bounding box center [422, 626] width 20 height 18
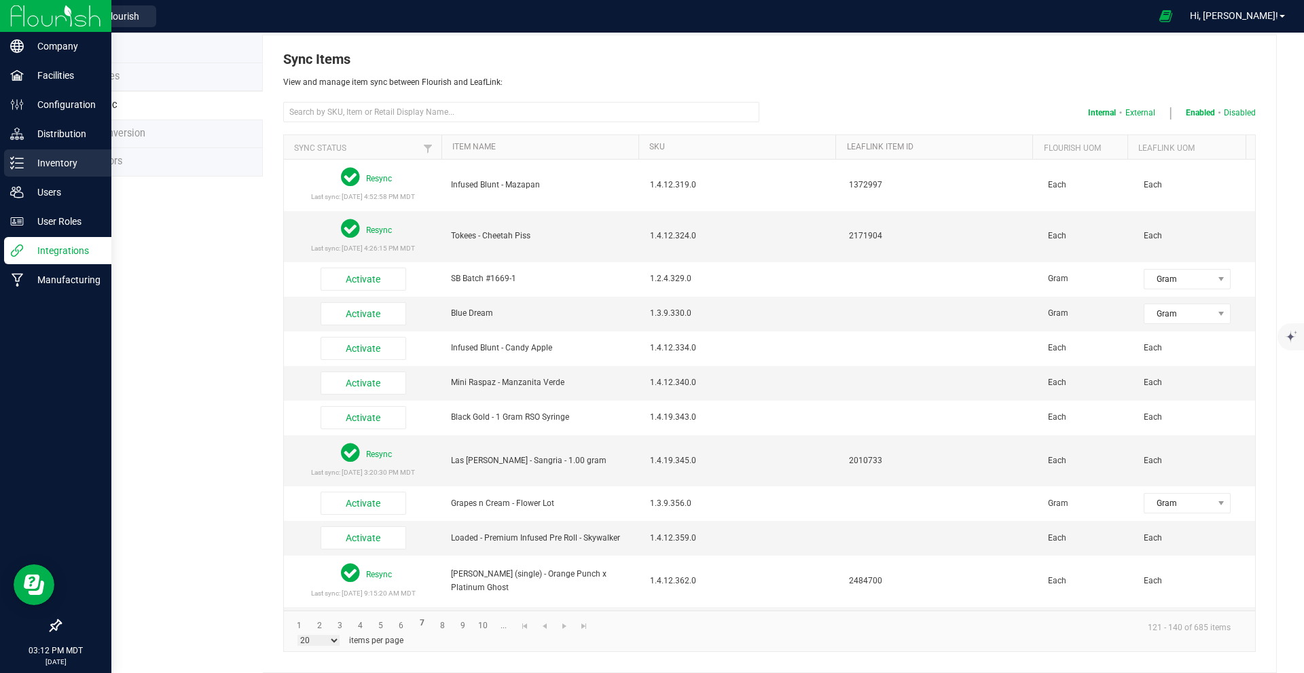
click at [65, 163] on p "Inventory" at bounding box center [64, 163] width 81 height 16
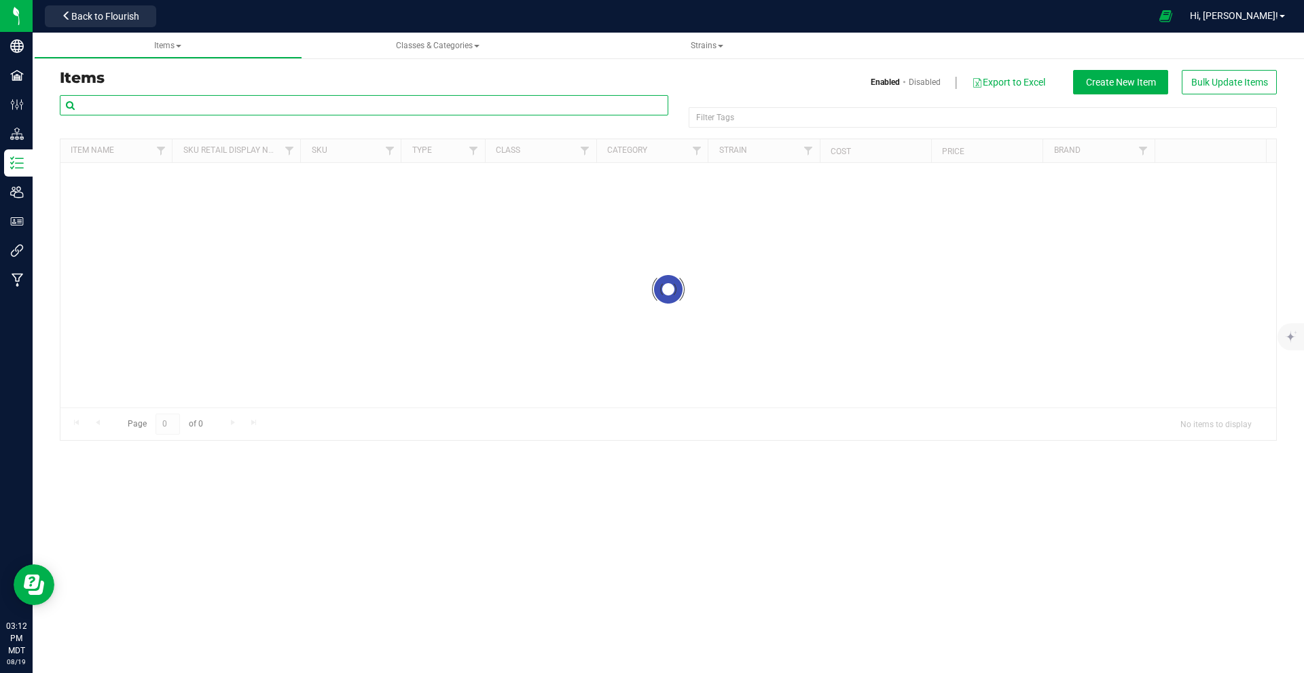
click at [228, 105] on input "text" at bounding box center [364, 105] width 608 height 20
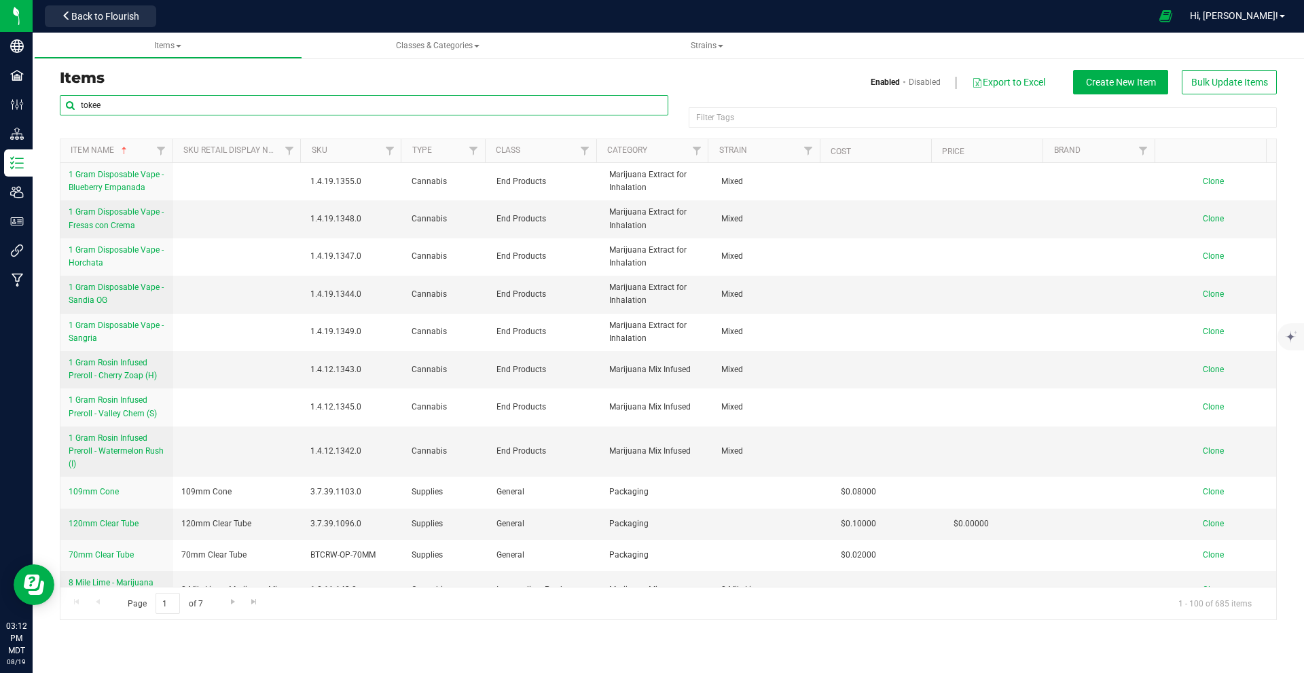
type input "tokee"
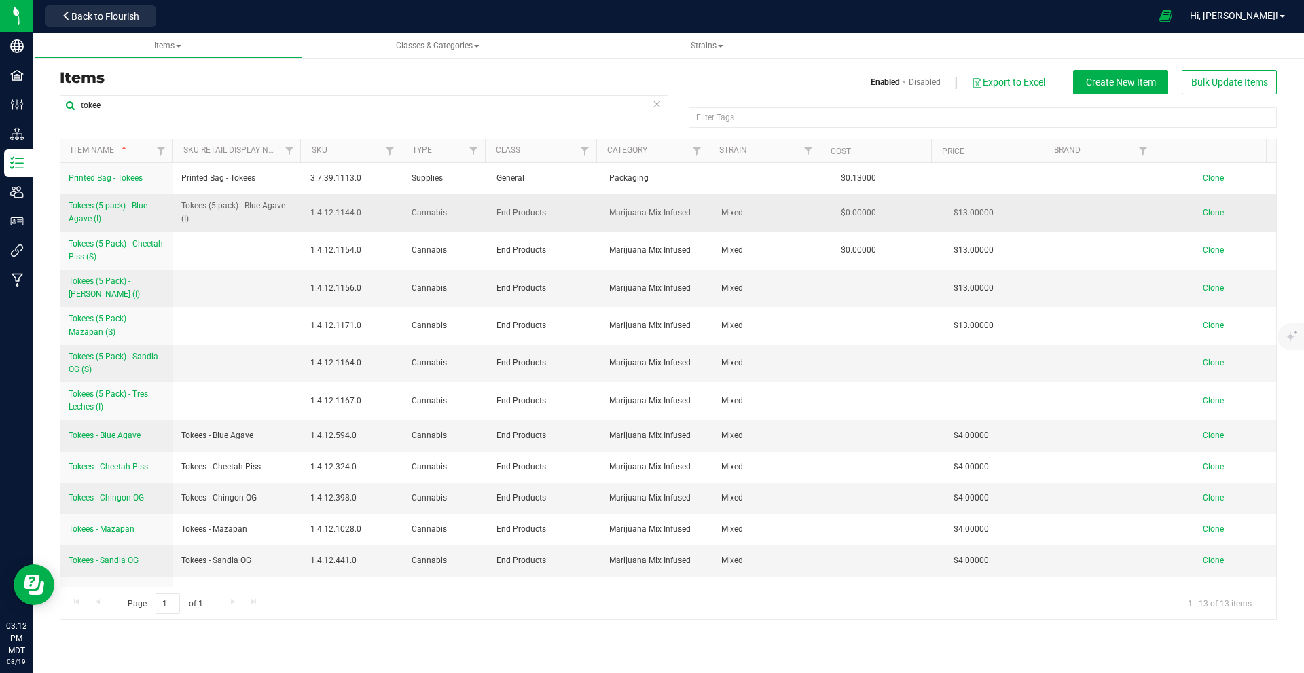
drag, startPoint x: 358, startPoint y: 211, endPoint x: 300, endPoint y: 208, distance: 57.8
click at [302, 208] on td "1.4.12.1144.0" at bounding box center [352, 212] width 101 height 37
click at [318, 219] on span "1.4.12.1144.0" at bounding box center [352, 212] width 85 height 13
drag, startPoint x: 361, startPoint y: 210, endPoint x: 307, endPoint y: 208, distance: 53.7
click at [307, 208] on td "1.4.12.1144.0" at bounding box center [352, 212] width 101 height 37
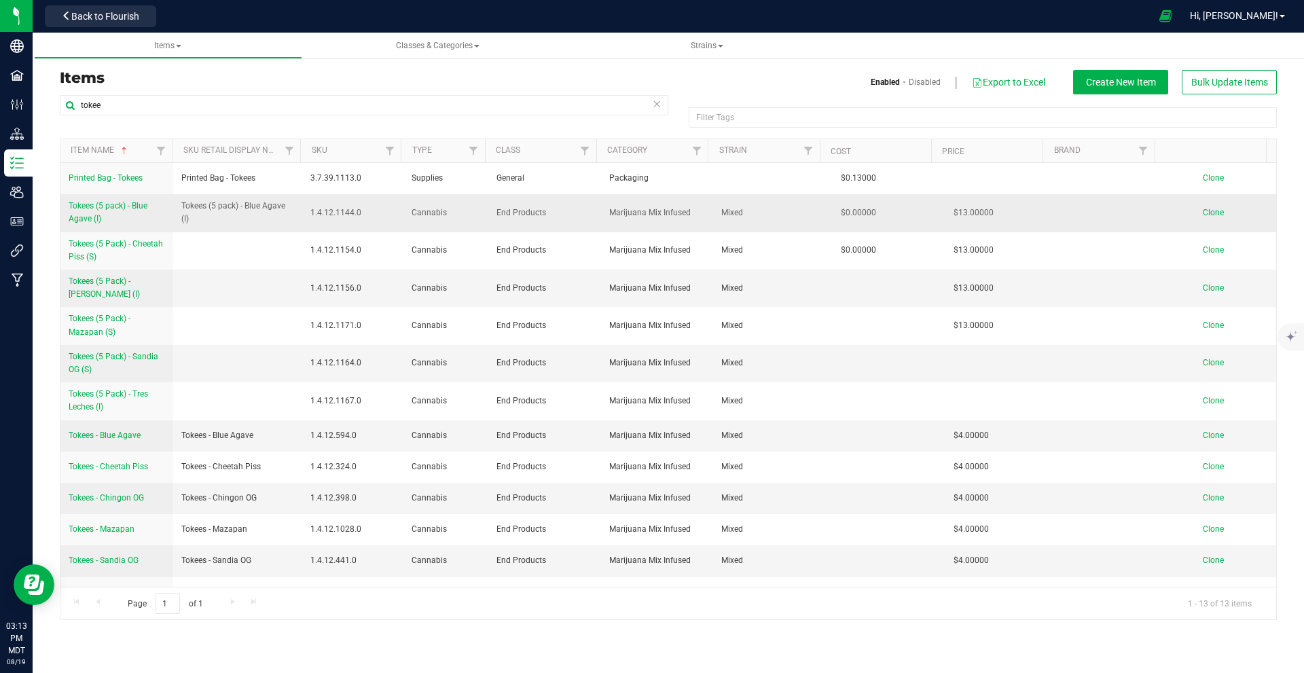
copy span "1.4.12.1144.0"
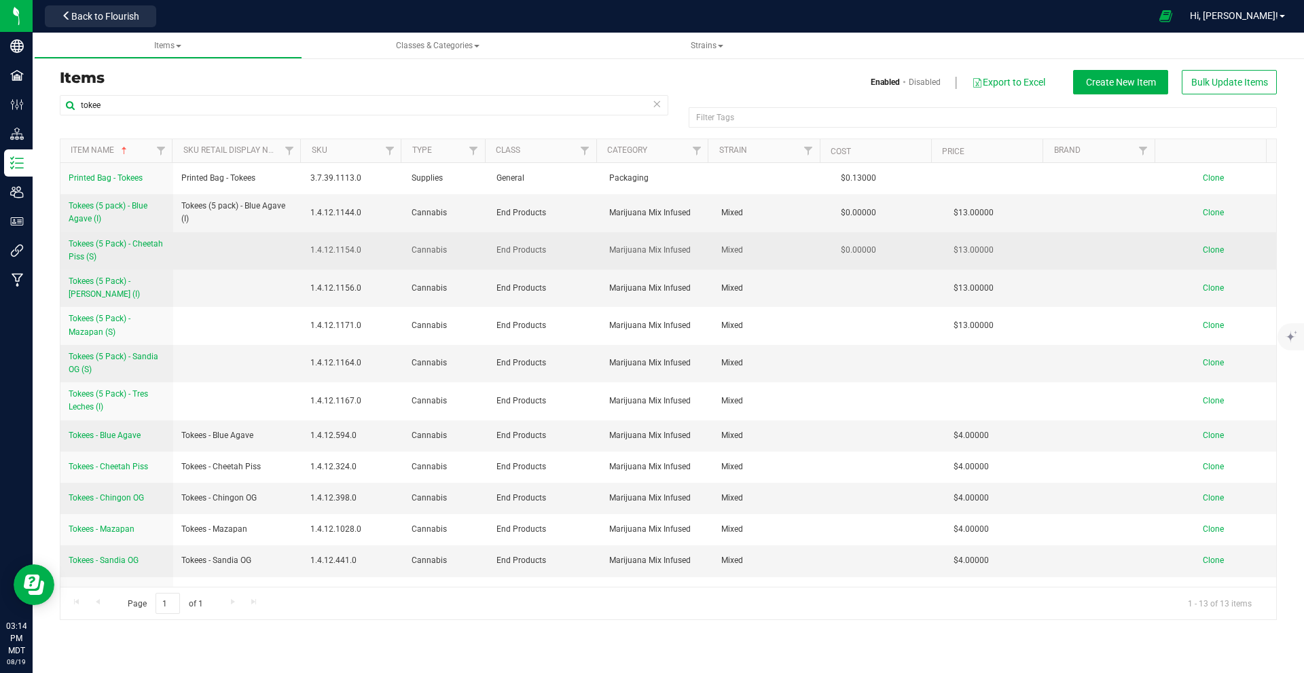
drag, startPoint x: 316, startPoint y: 244, endPoint x: 306, endPoint y: 244, distance: 9.5
click at [306, 244] on td "1.4.12.1154.0" at bounding box center [352, 250] width 101 height 37
copy span "1.4.12.1154.0"
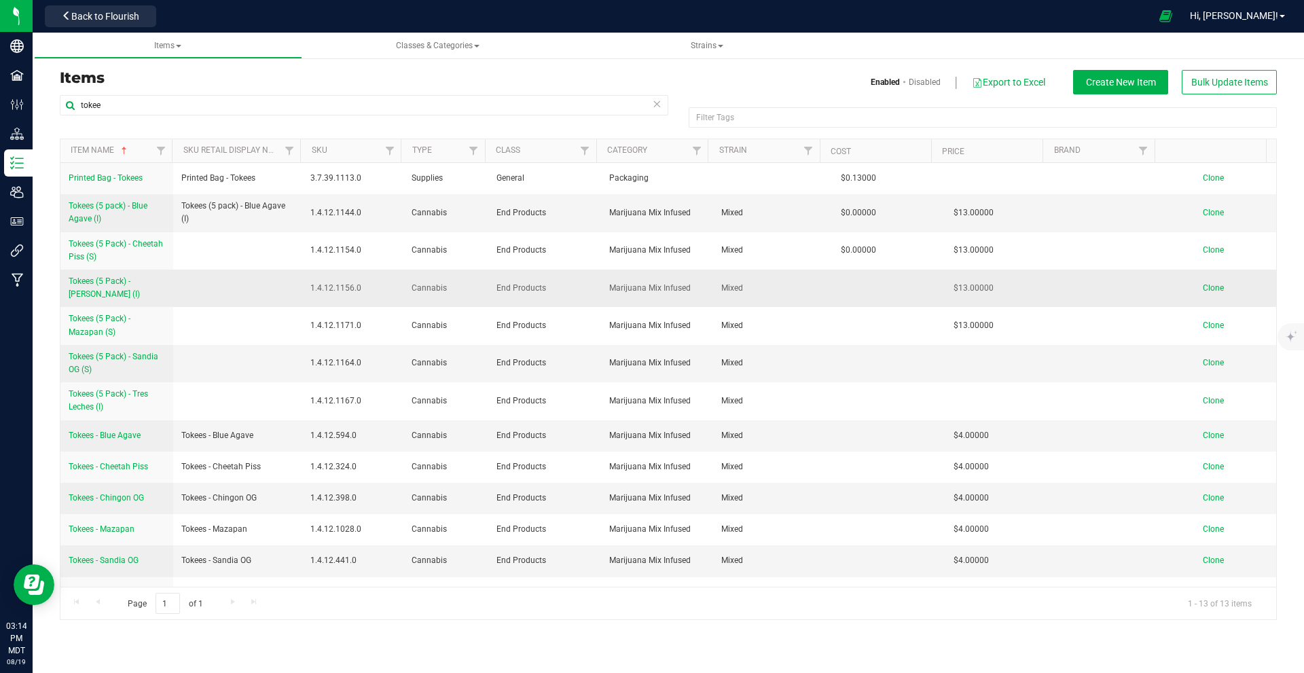
drag, startPoint x: 360, startPoint y: 285, endPoint x: 306, endPoint y: 288, distance: 53.7
click at [306, 288] on td "1.4.12.1156.0" at bounding box center [352, 288] width 101 height 37
copy span "1.4.12.1156.0"
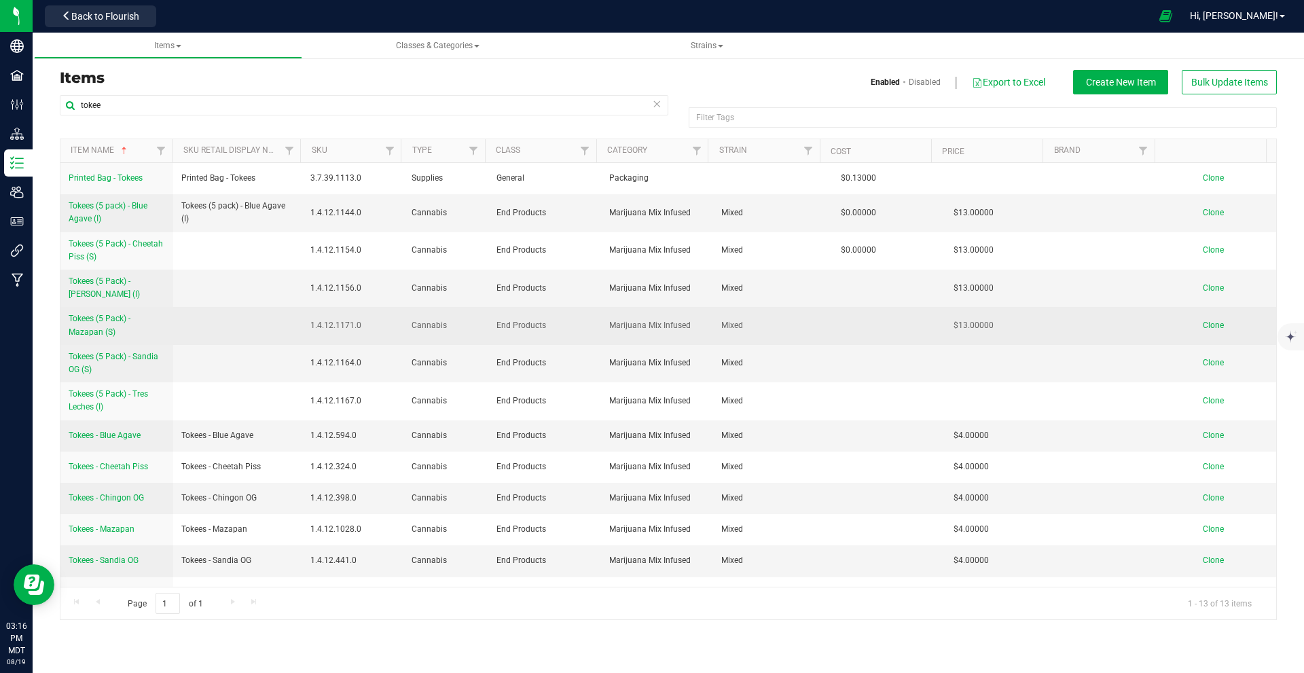
drag, startPoint x: 320, startPoint y: 324, endPoint x: 308, endPoint y: 324, distance: 12.9
click at [308, 324] on td "1.4.12.1171.0" at bounding box center [352, 325] width 101 height 37
copy span "1.4.12.1171.0"
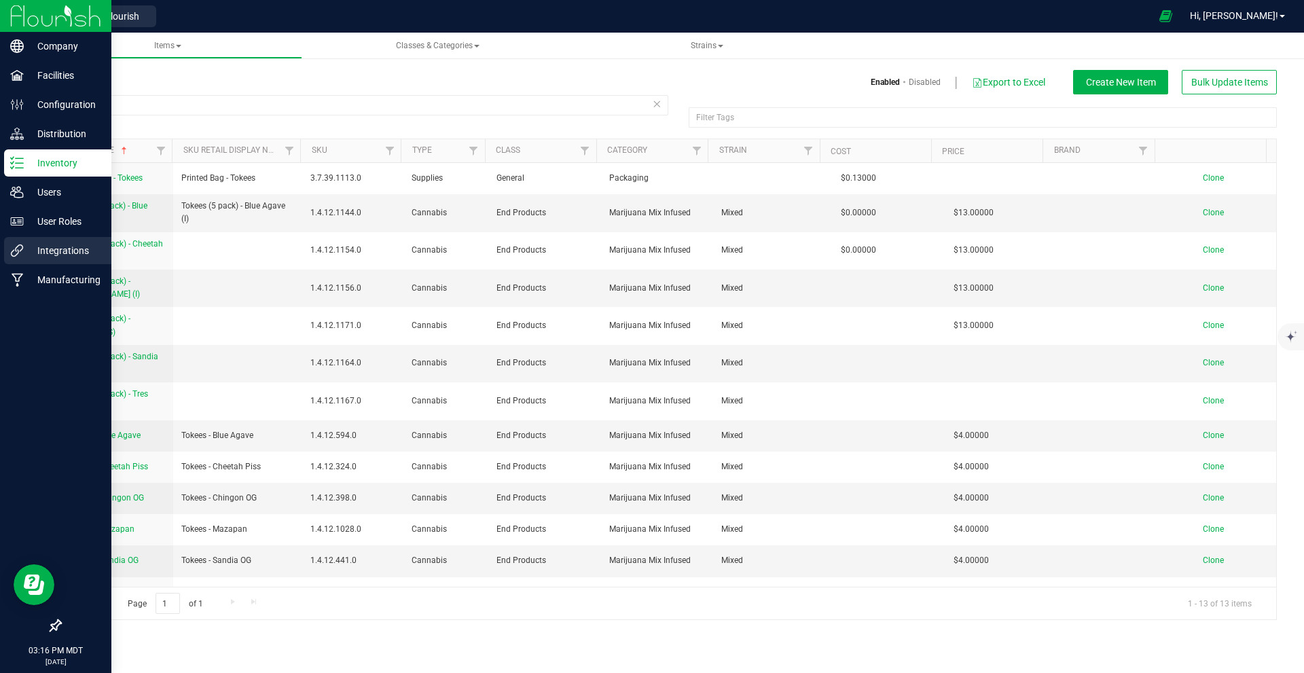
click at [22, 249] on icon at bounding box center [17, 250] width 12 height 12
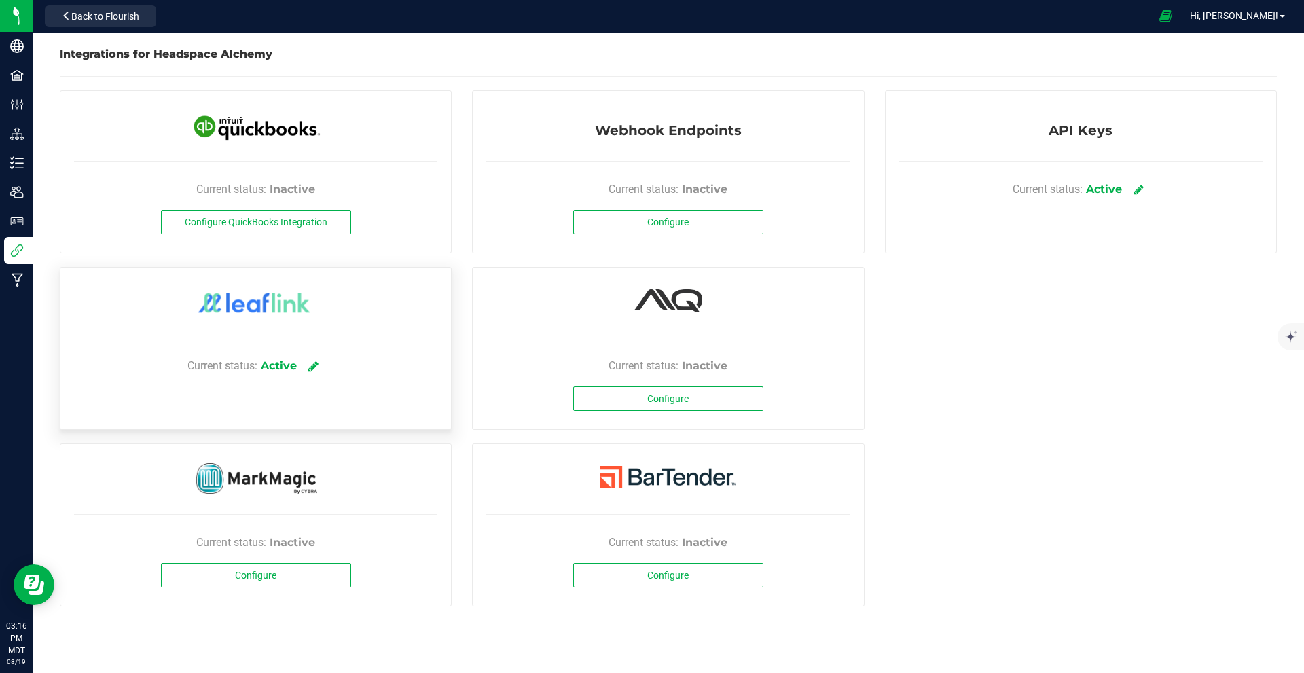
click at [317, 362] on icon at bounding box center [313, 366] width 10 height 12
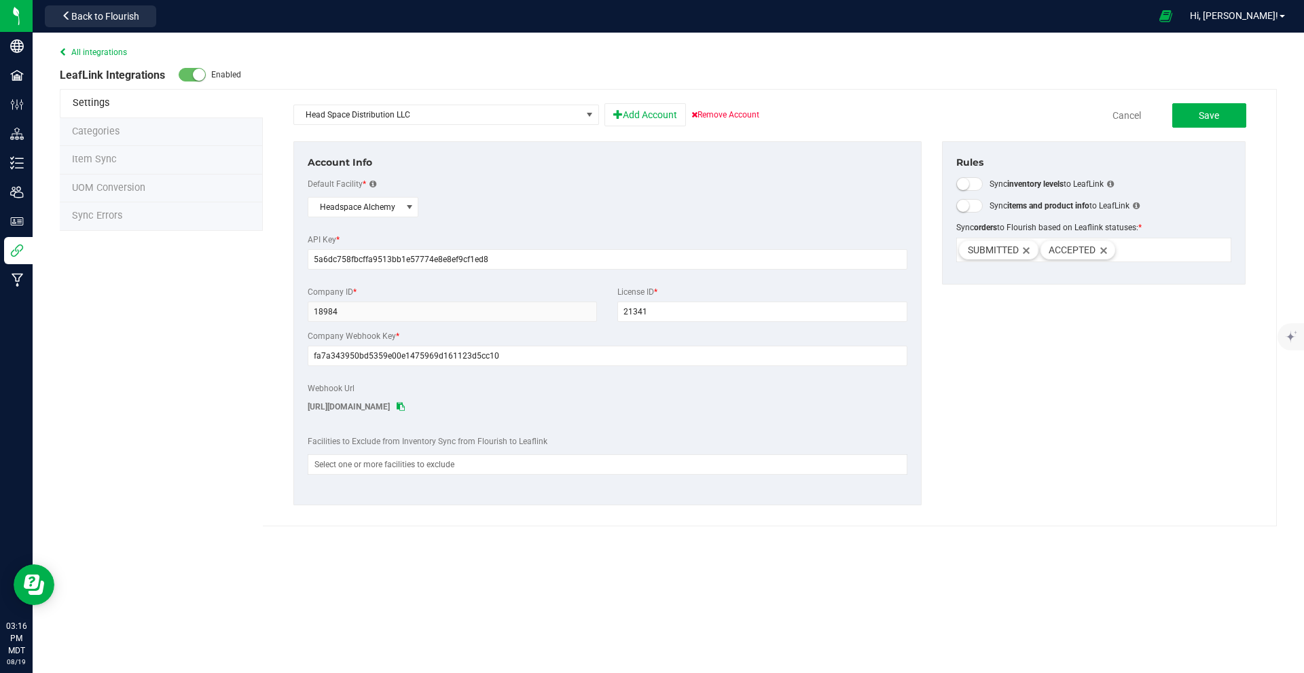
click at [115, 216] on span "Sync Errors" at bounding box center [97, 216] width 50 height 12
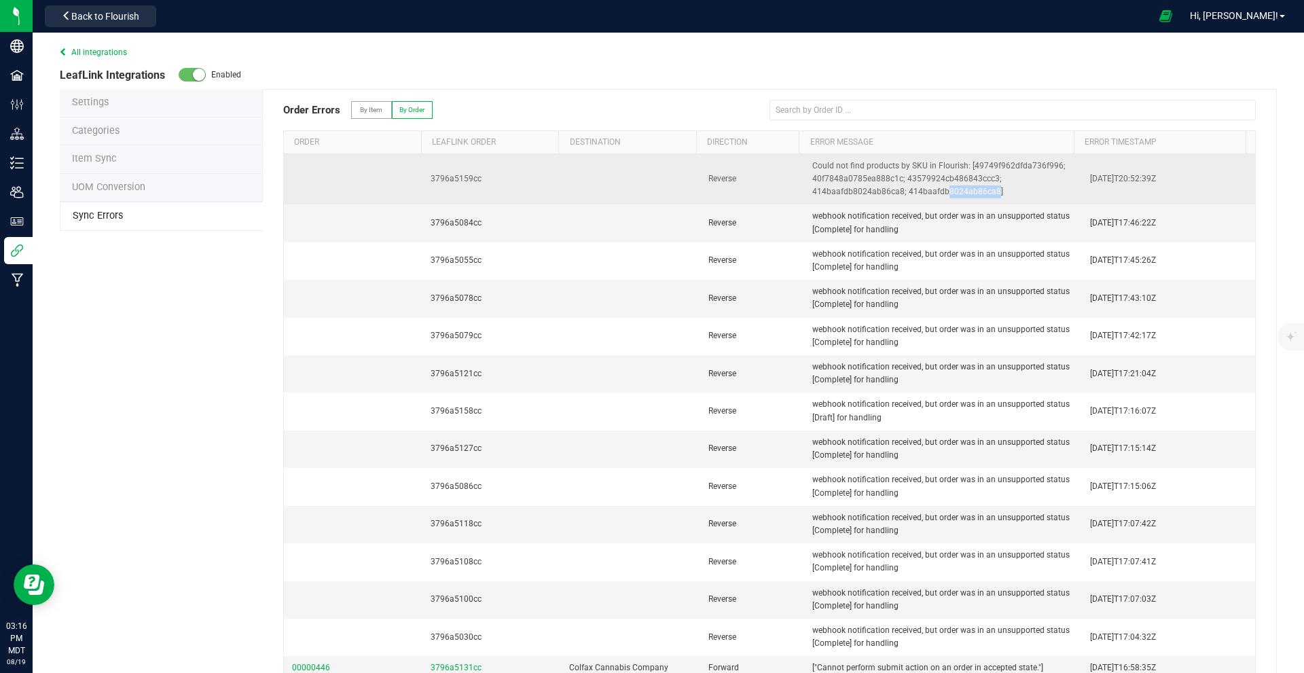
drag, startPoint x: 979, startPoint y: 191, endPoint x: 927, endPoint y: 193, distance: 52.3
click at [650, 193] on span "Could not find products by SKU in Flourish: [49749f962dfda736f996; 40f7848a0785…" at bounding box center [938, 178] width 253 height 35
drag, startPoint x: 894, startPoint y: 193, endPoint x: 982, endPoint y: 193, distance: 88.3
click at [650, 193] on span "Could not find products by SKU in Flourish: [49749f962dfda736f996; 40f7848a0785…" at bounding box center [938, 178] width 253 height 35
copy span "414baafdb8024ab86ca8"
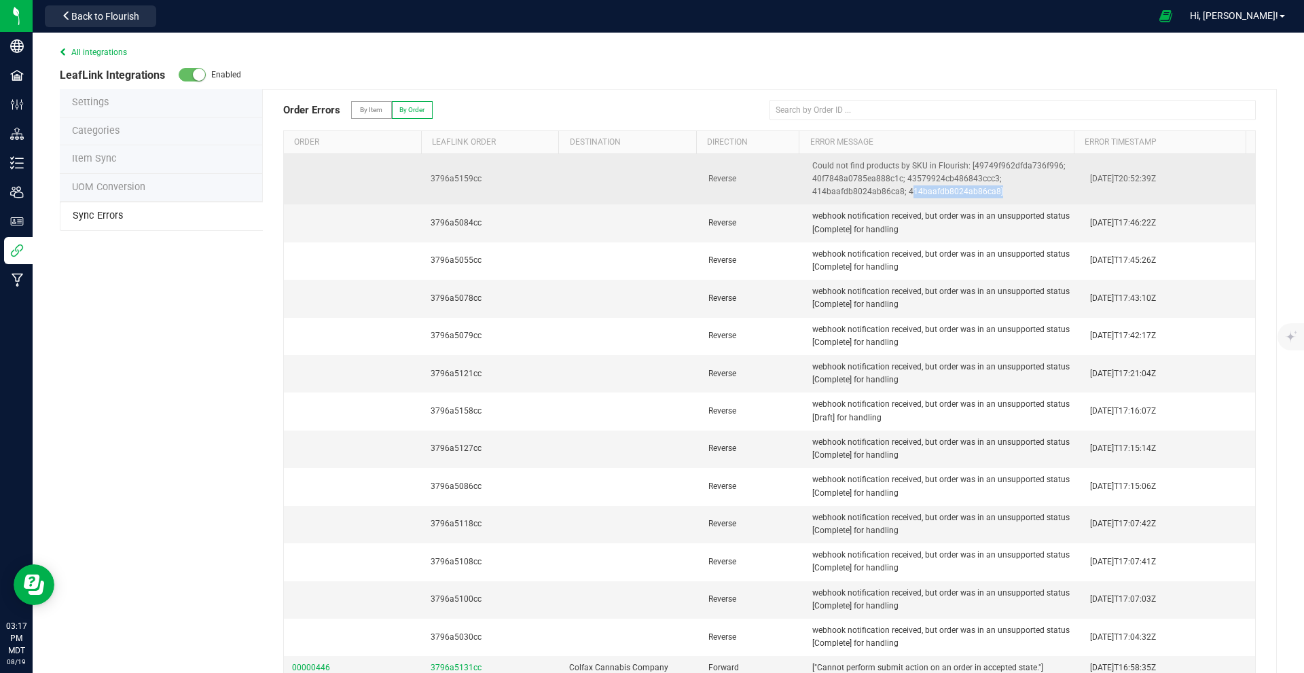
click at [650, 193] on span "Could not find products by SKU in Flourish: [49749f962dfda736f996; 40f7848a0785…" at bounding box center [938, 178] width 253 height 35
drag, startPoint x: 800, startPoint y: 192, endPoint x: 888, endPoint y: 194, distance: 88.3
click at [650, 194] on span "Could not find products by SKU in Flourish: [49749f962dfda736f996; 40f7848a0785…" at bounding box center [938, 178] width 253 height 35
copy span "414baafdb8024ab86ca8"
drag, startPoint x: 982, startPoint y: 176, endPoint x: 894, endPoint y: 177, distance: 88.3
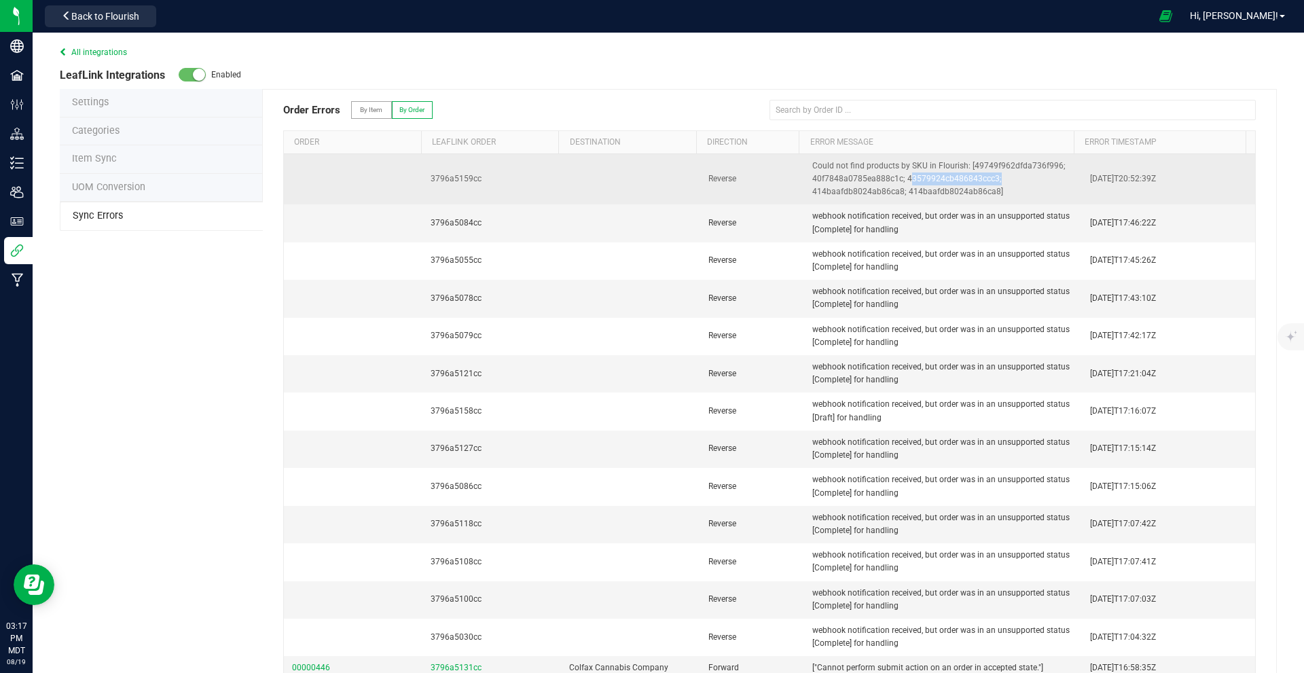
click at [650, 177] on span "Could not find products by SKU in Flourish: [49749f962dfda736f996; 40f7848a0785…" at bounding box center [938, 178] width 253 height 35
copy span "43579924cb486843ccc3"
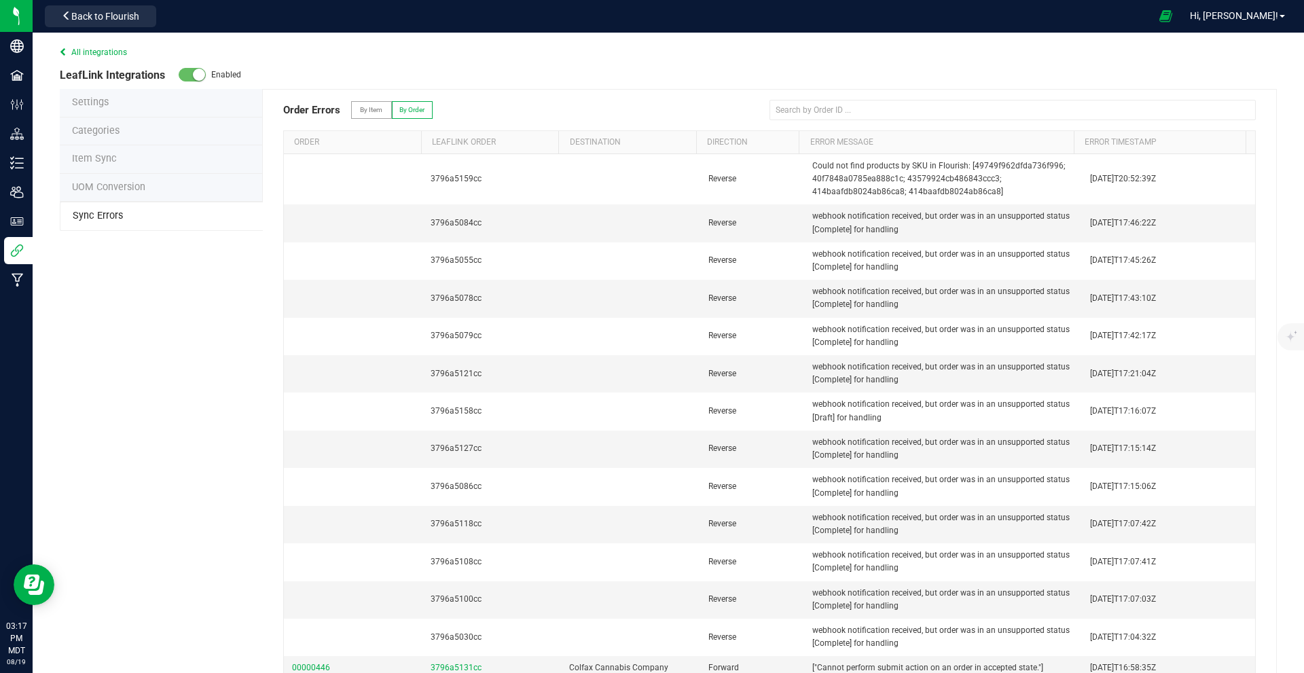
click at [117, 160] on li "Item Sync" at bounding box center [161, 159] width 203 height 29
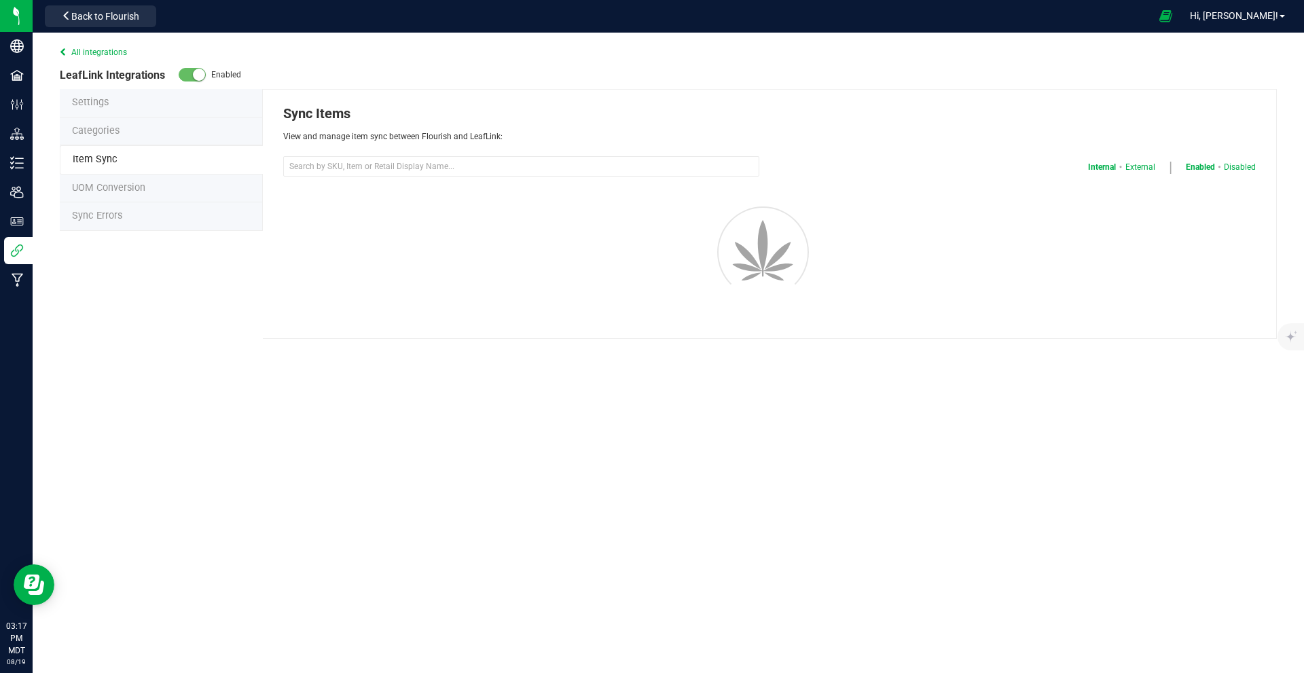
select select "20"
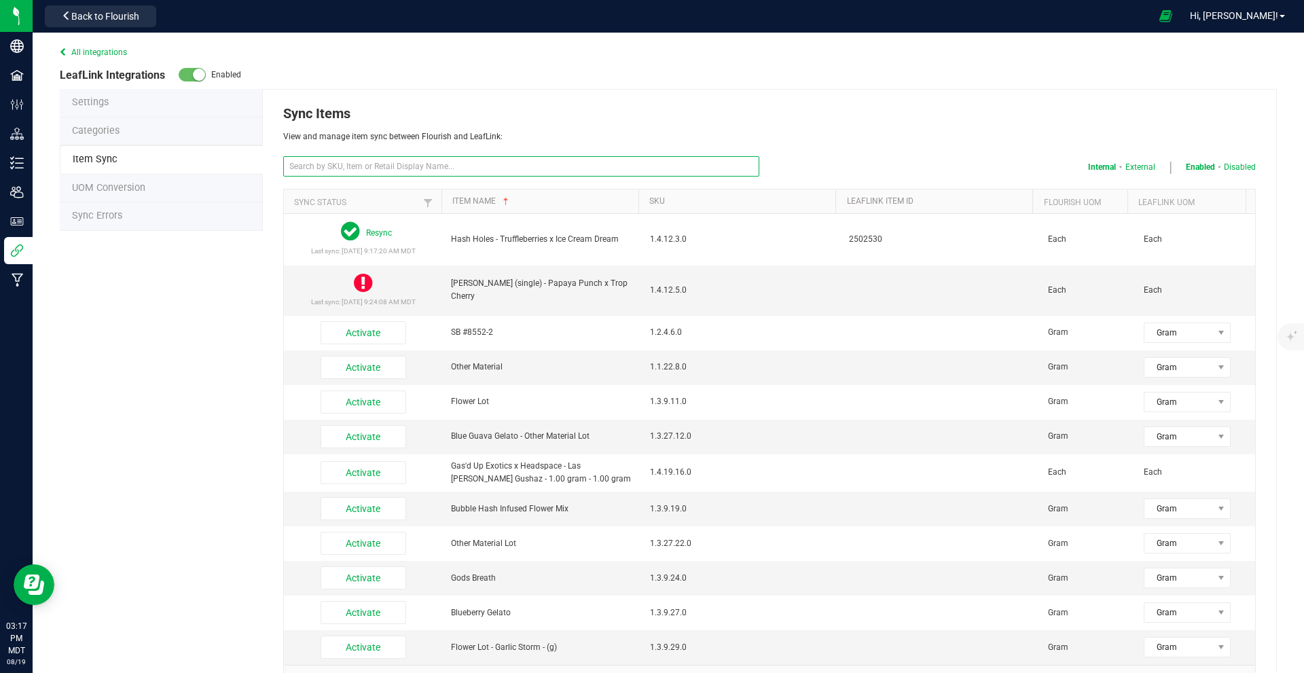
click at [452, 167] on input "text" at bounding box center [521, 166] width 476 height 20
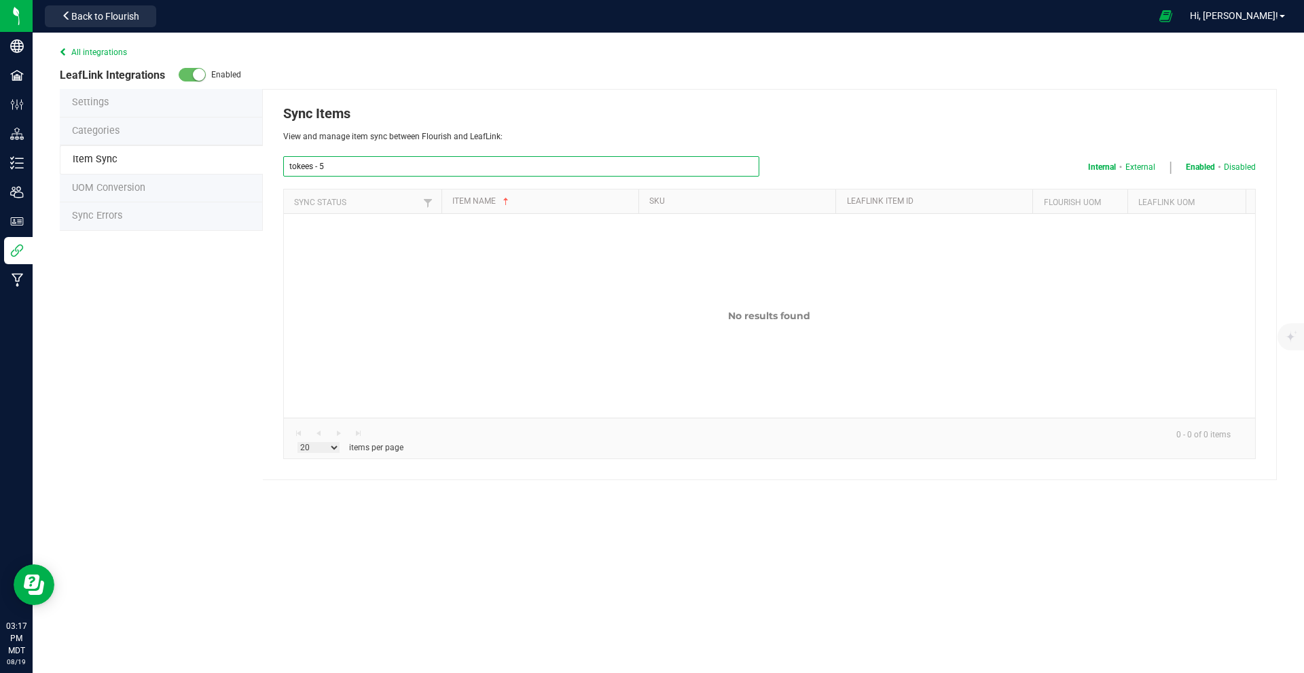
click at [366, 170] on input "tokees - 5" at bounding box center [521, 166] width 476 height 20
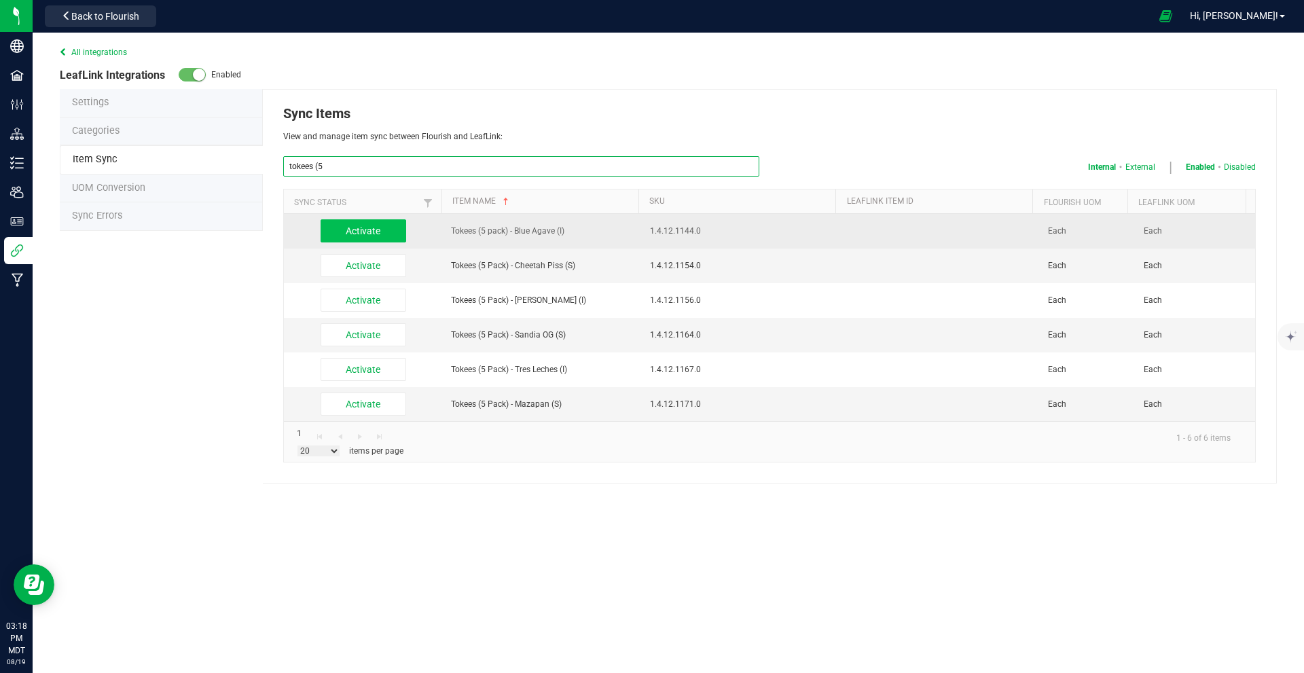
type input "tokees (5"
click at [369, 230] on button "Activate" at bounding box center [363, 230] width 86 height 23
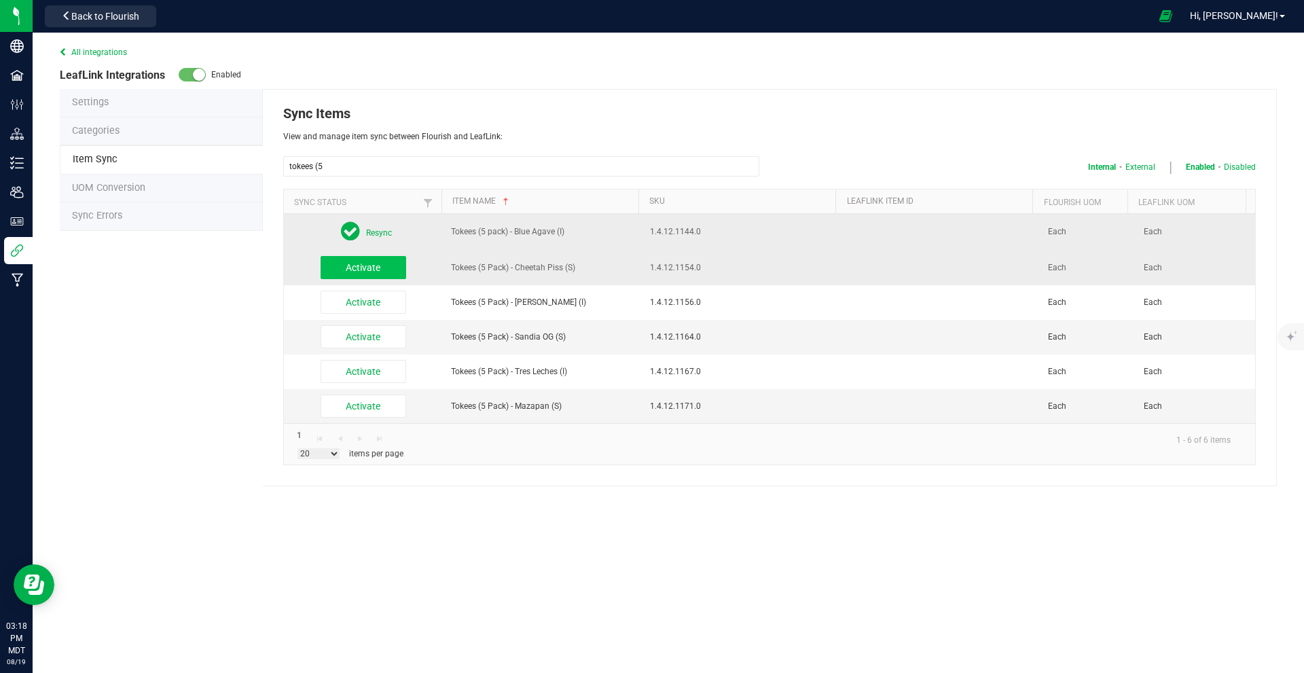
click at [371, 268] on button "Activate" at bounding box center [363, 267] width 86 height 23
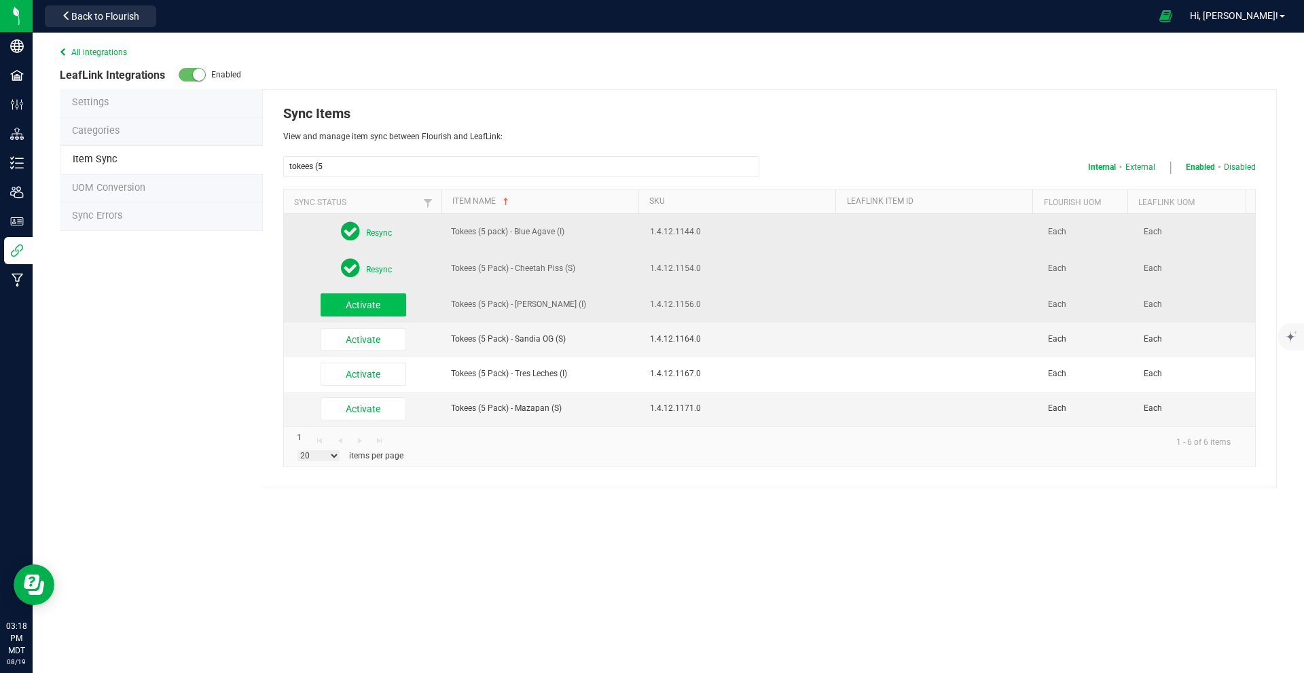
click at [363, 300] on button "Activate" at bounding box center [363, 304] width 86 height 23
click at [369, 411] on button "Activate" at bounding box center [363, 410] width 86 height 23
click at [173, 349] on div "All integrations LeafLink Integrations Enabled Settings Categories Item Sync UO…" at bounding box center [668, 216] width 1271 height 367
click at [70, 49] on icon at bounding box center [66, 52] width 12 height 8
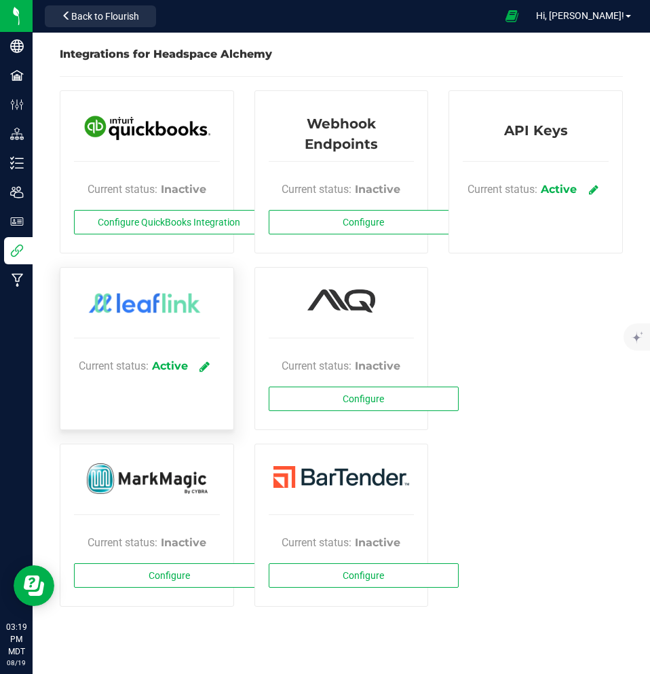
click at [206, 367] on icon at bounding box center [205, 366] width 10 height 12
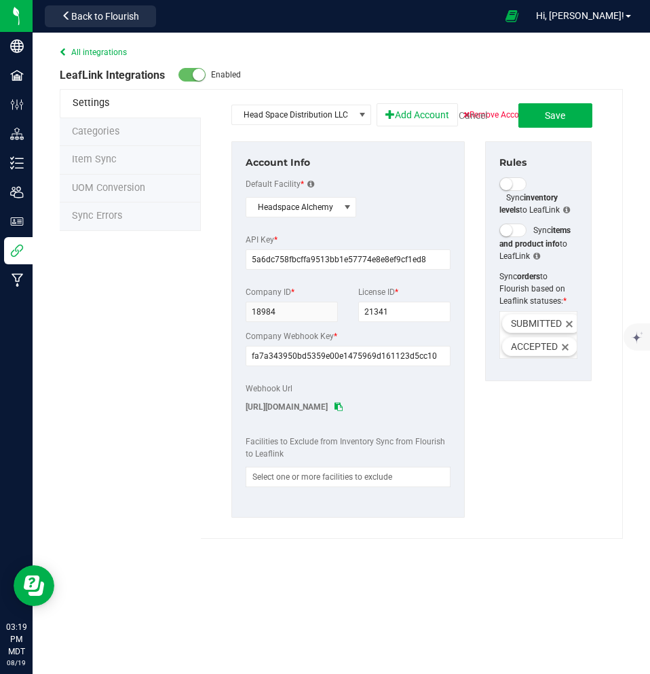
click at [94, 159] on span "Item Sync" at bounding box center [94, 159] width 45 height 12
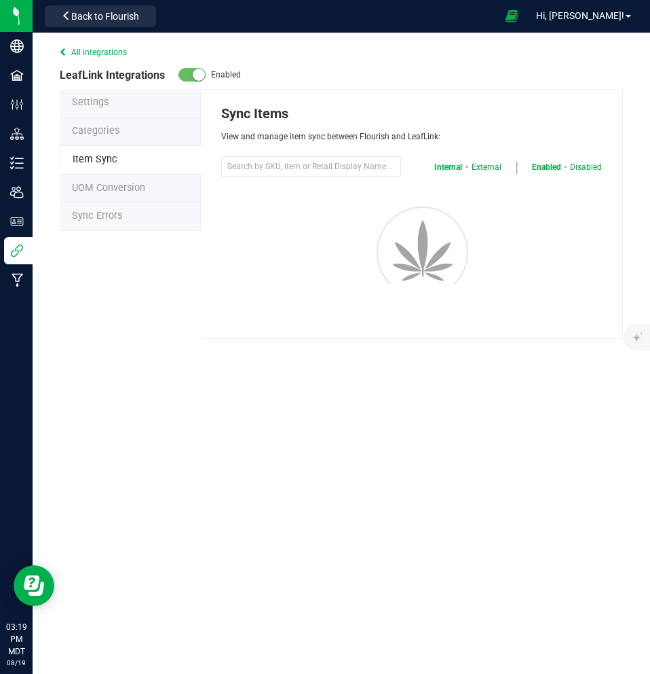
click at [92, 215] on span "Sync Errors" at bounding box center [97, 216] width 50 height 12
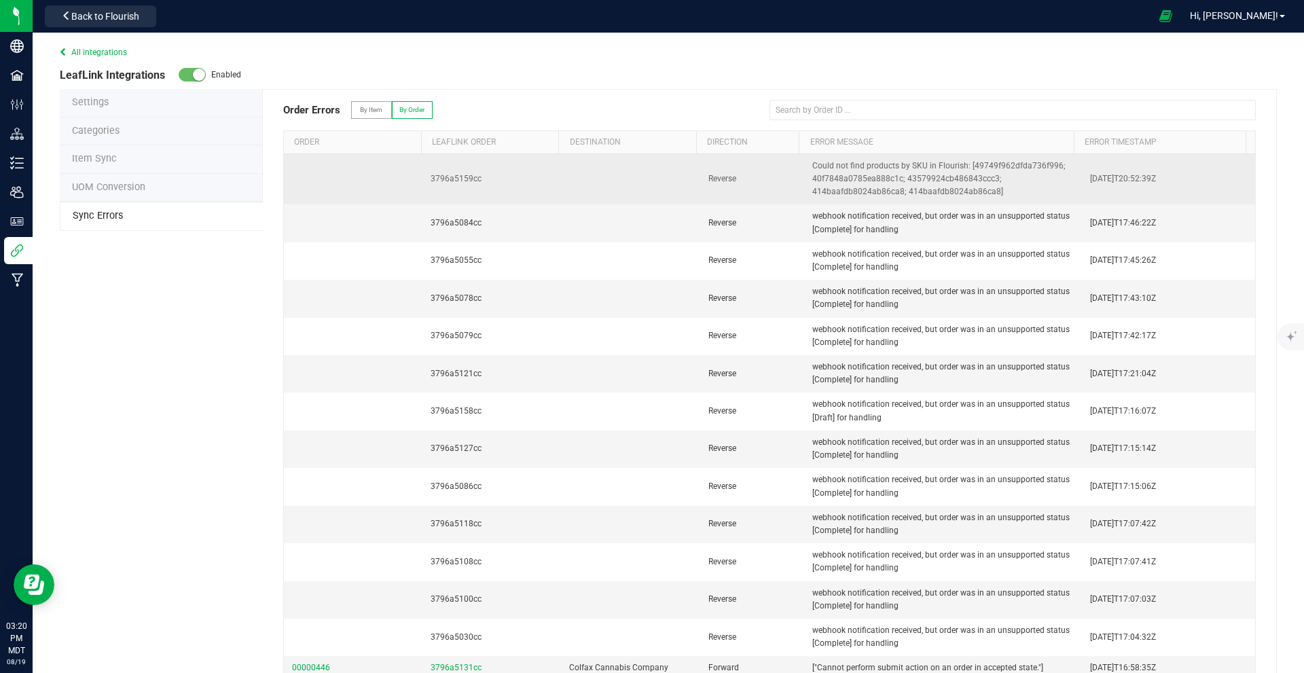
drag, startPoint x: 477, startPoint y: 174, endPoint x: 423, endPoint y: 174, distance: 53.6
click at [423, 174] on td "3796a5159cc" at bounding box center [491, 179] width 139 height 51
copy span "3796a5159cc"
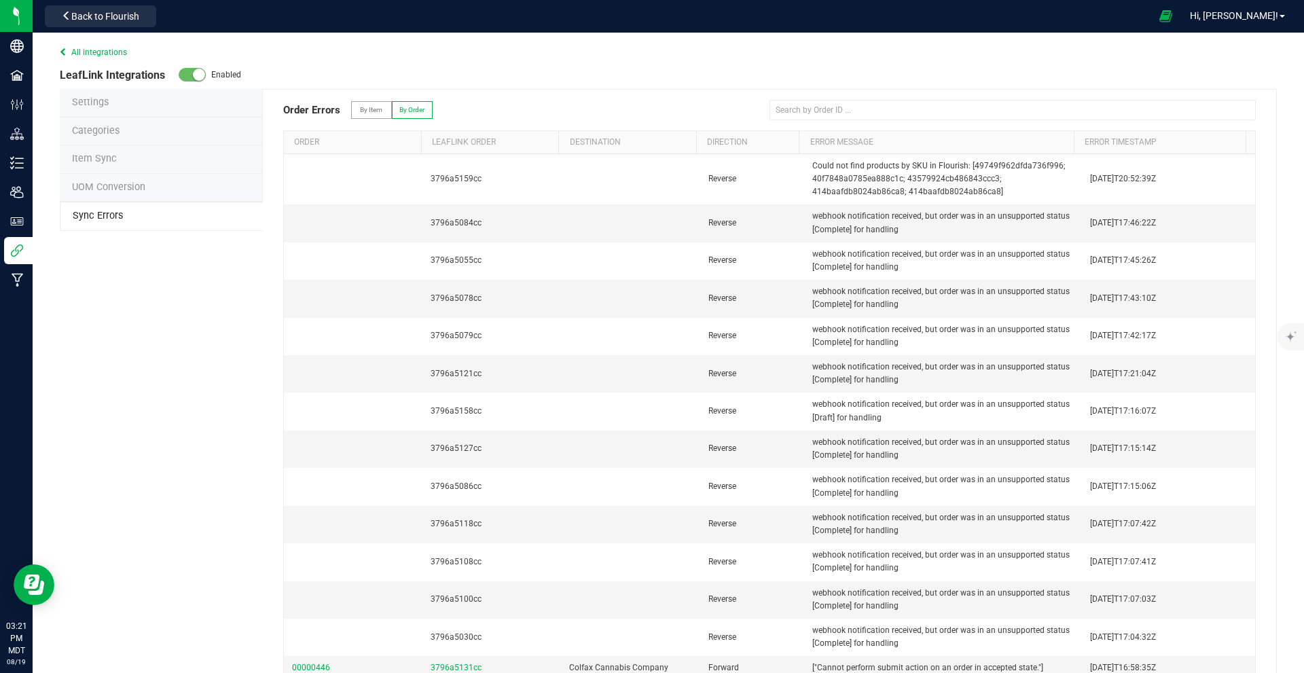
click at [218, 298] on div "All integrations LeafLink Integrations Enabled Settings Categories Item Sync UO…" at bounding box center [668, 216] width 1271 height 367
click at [68, 14] on icon at bounding box center [67, 16] width 10 height 10
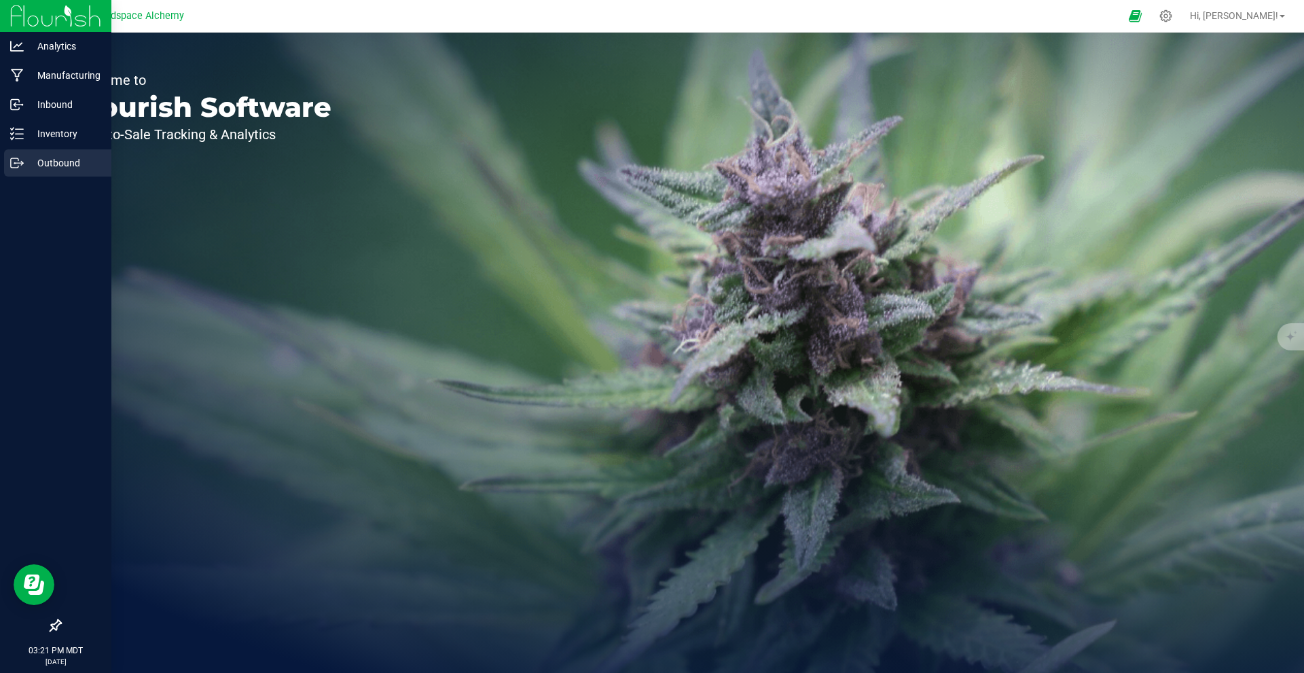
click at [22, 154] on div "Outbound" at bounding box center [57, 162] width 107 height 27
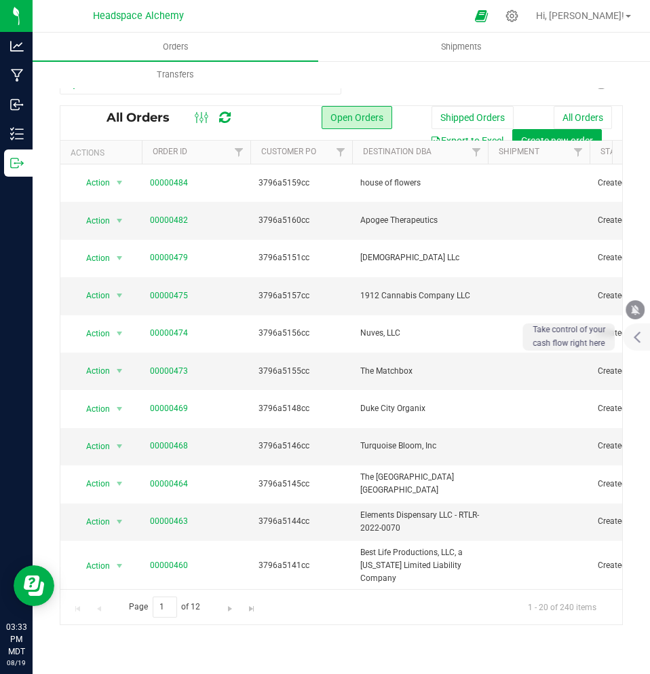
click at [239, 116] on div "All Orders" at bounding box center [176, 117] width 139 height 16
click at [229, 116] on icon at bounding box center [225, 118] width 12 height 14
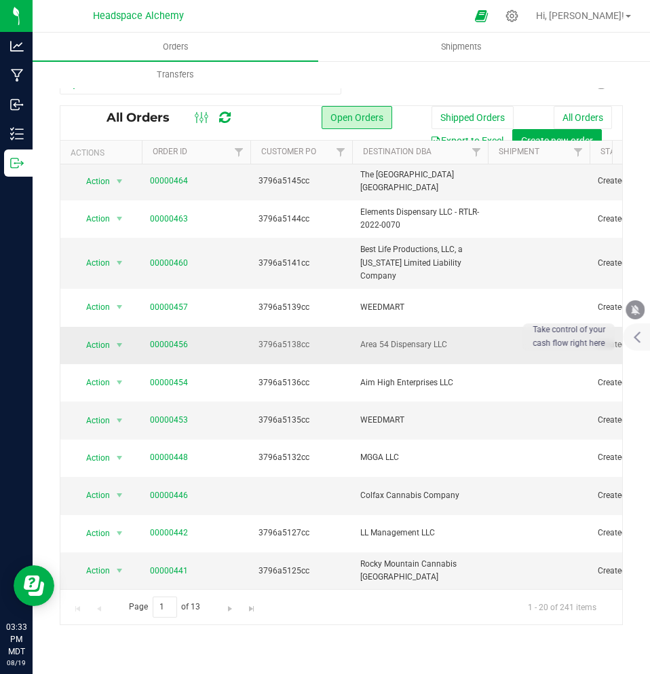
scroll to position [350, 0]
drag, startPoint x: 166, startPoint y: 605, endPoint x: 137, endPoint y: 597, distance: 29.7
click at [137, 597] on span "Page 1 of 13" at bounding box center [164, 606] width 94 height 21
type input "13"
click at [214, 655] on div "Orders Shipments Transfers All Orders Open Orders Shipped Orders" at bounding box center [342, 353] width 618 height 641
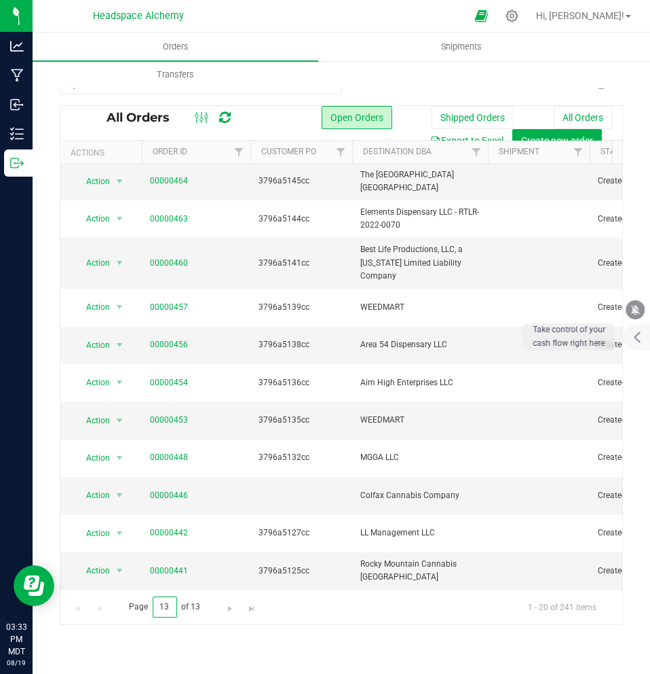
click at [166, 607] on input "13" at bounding box center [165, 606] width 24 height 21
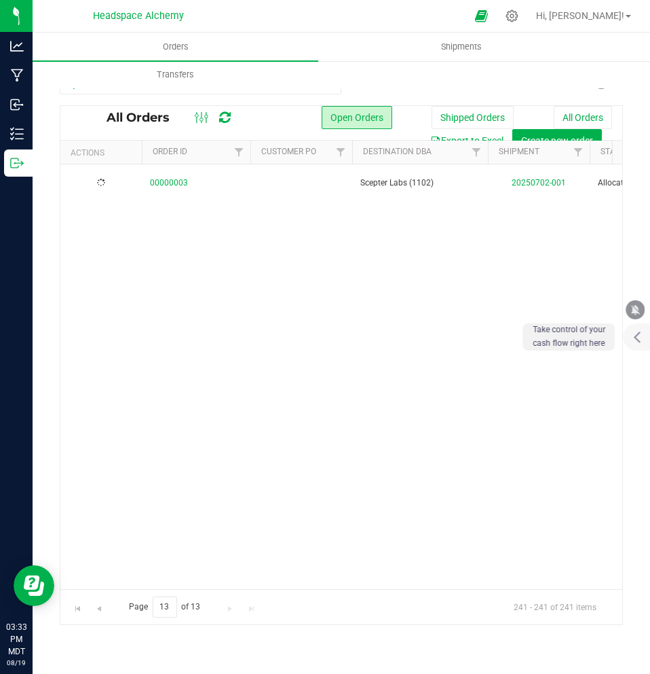
scroll to position [0, 0]
click at [159, 601] on input "13" at bounding box center [165, 606] width 24 height 21
drag, startPoint x: 168, startPoint y: 606, endPoint x: 135, endPoint y: 602, distance: 32.8
click at [135, 602] on span "Page 13 of 13" at bounding box center [164, 606] width 94 height 21
type input "11"
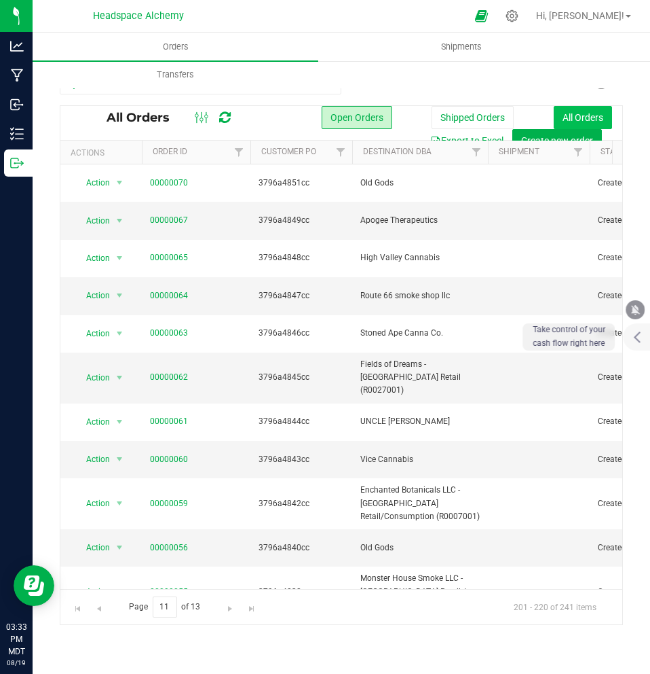
click at [583, 112] on button "All Orders" at bounding box center [583, 117] width 58 height 23
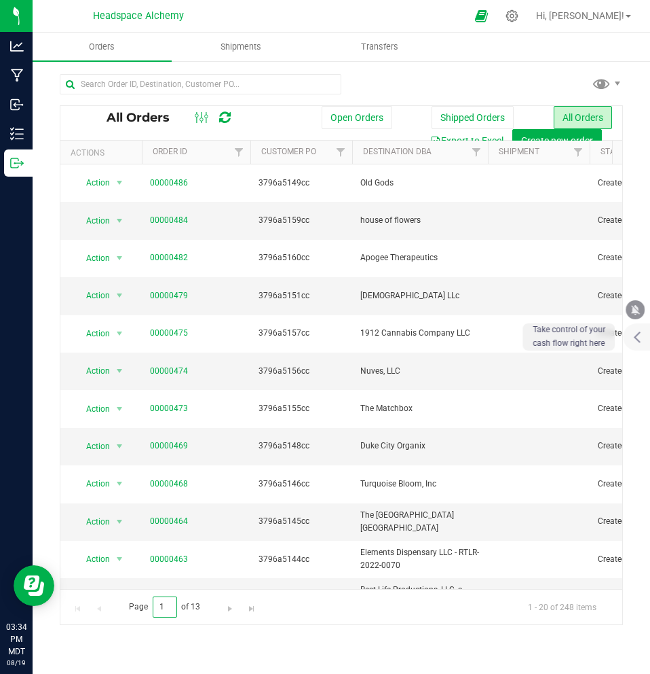
drag, startPoint x: 158, startPoint y: 603, endPoint x: 147, endPoint y: 601, distance: 10.4
click at [147, 601] on span "Page 1 of 13" at bounding box center [164, 606] width 94 height 21
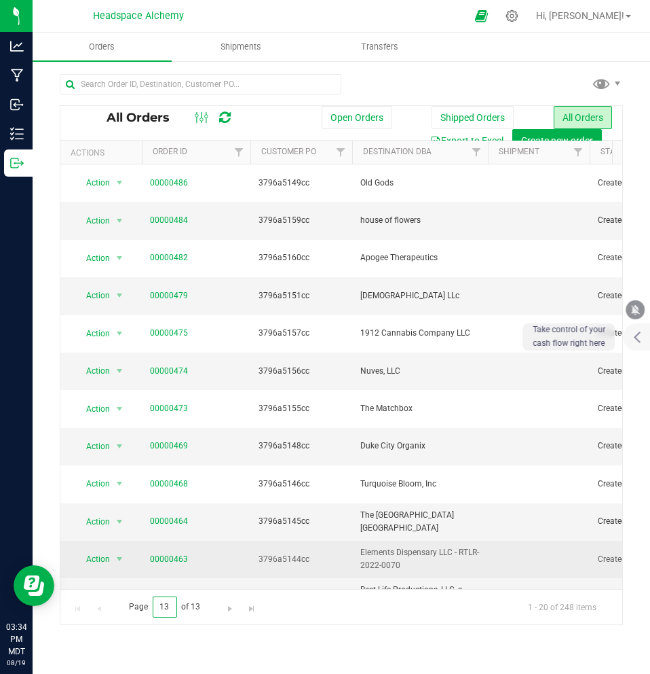
type input "13"
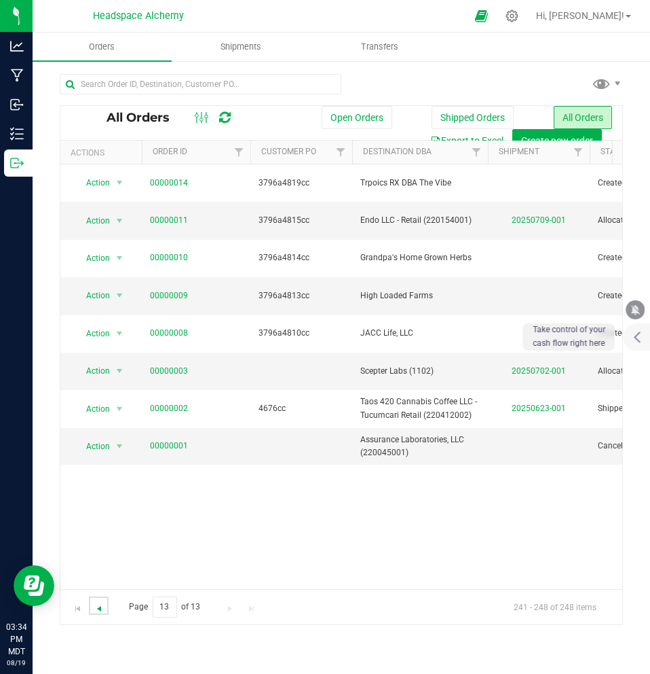
click at [99, 609] on span "Go to the previous page" at bounding box center [99, 608] width 11 height 11
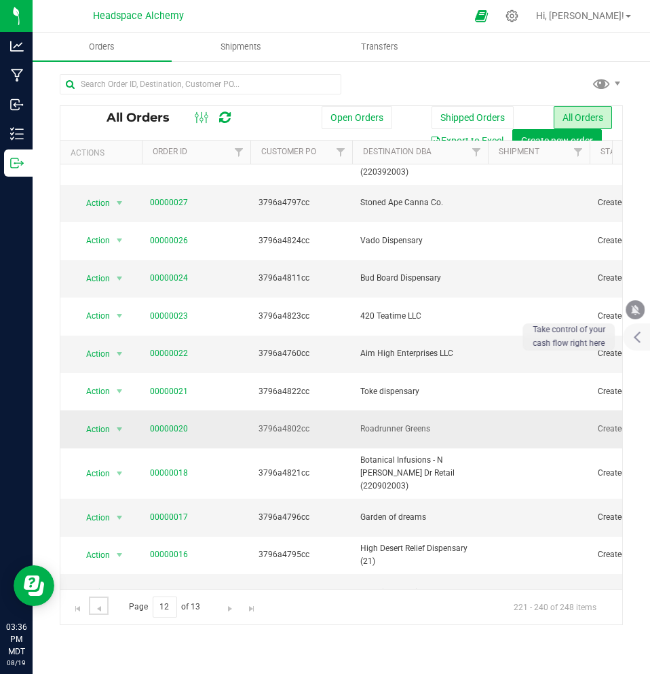
scroll to position [337, 0]
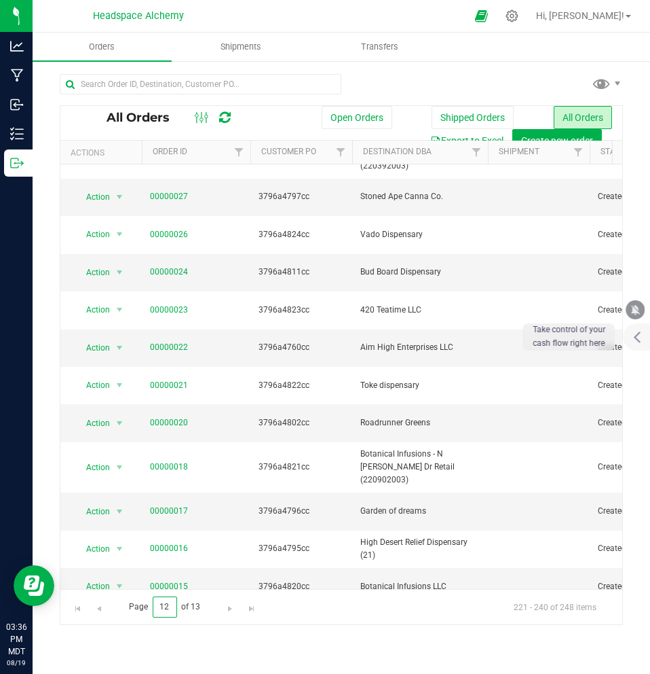
drag, startPoint x: 172, startPoint y: 604, endPoint x: 135, endPoint y: 589, distance: 40.0
click at [133, 593] on div "Page 12 of 13 221 - 240 of 248 items" at bounding box center [341, 606] width 562 height 35
type input "1"
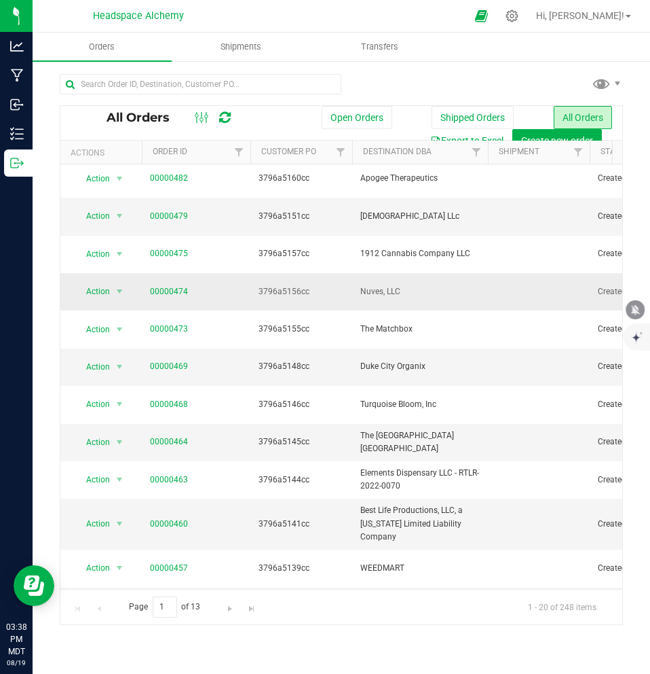
scroll to position [0, 0]
